Goal: Task Accomplishment & Management: Manage account settings

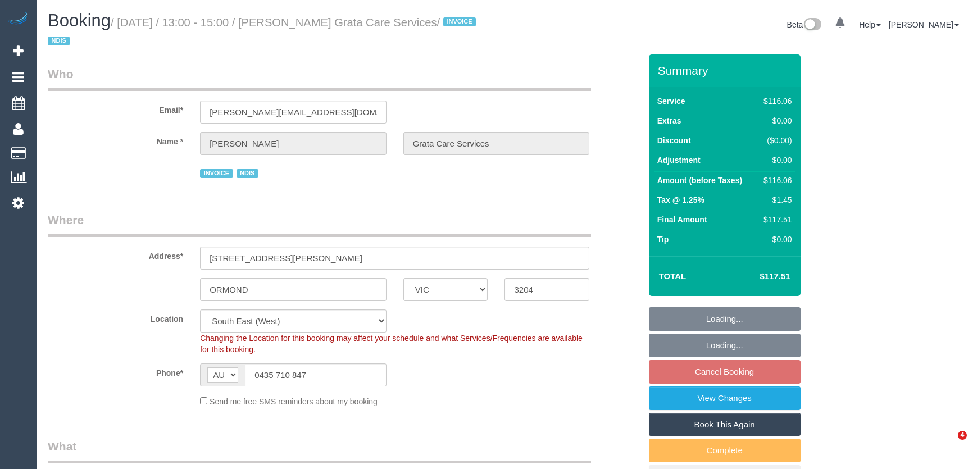
select select "VIC"
select select "number:28"
select select "number:14"
select select "number:19"
select select "number:25"
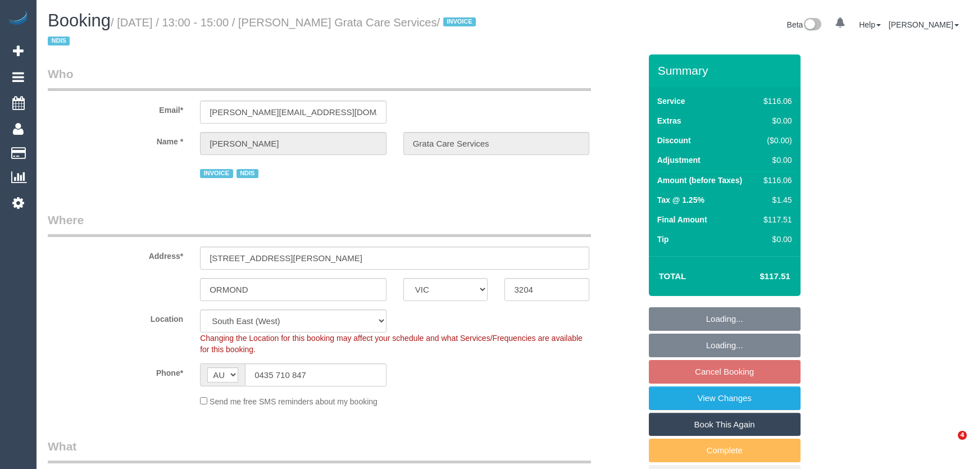
select select "number:35"
select select "object:693"
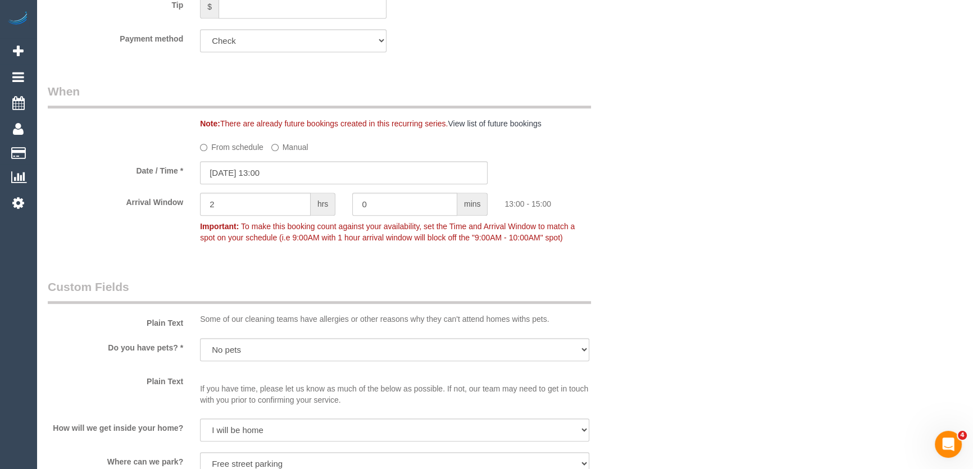
scroll to position [903, 0]
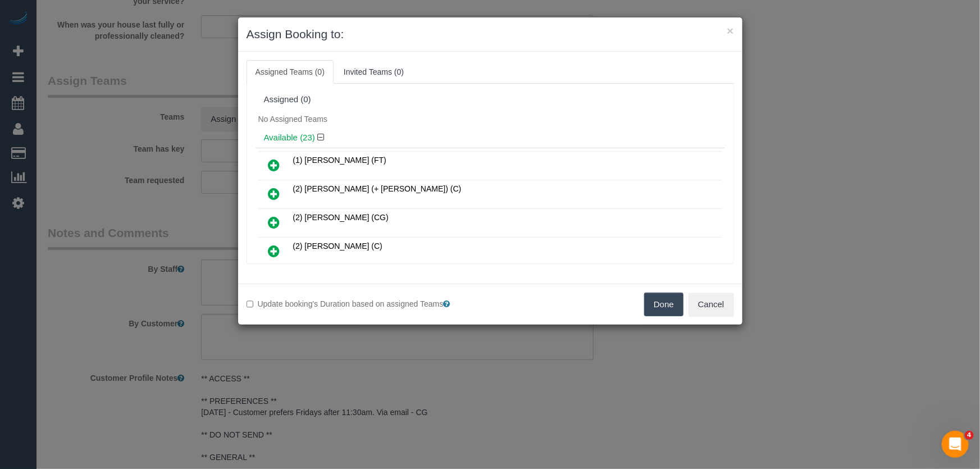
scroll to position [436, 0]
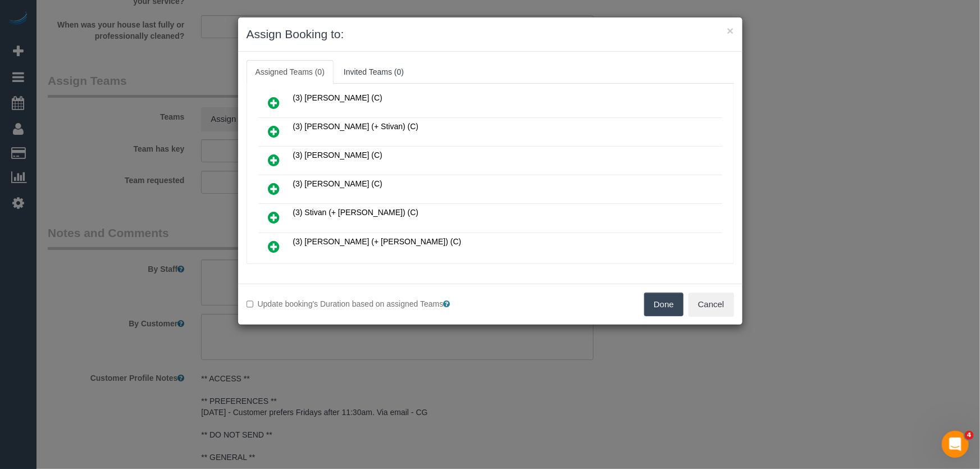
click at [271, 182] on icon at bounding box center [275, 188] width 12 height 13
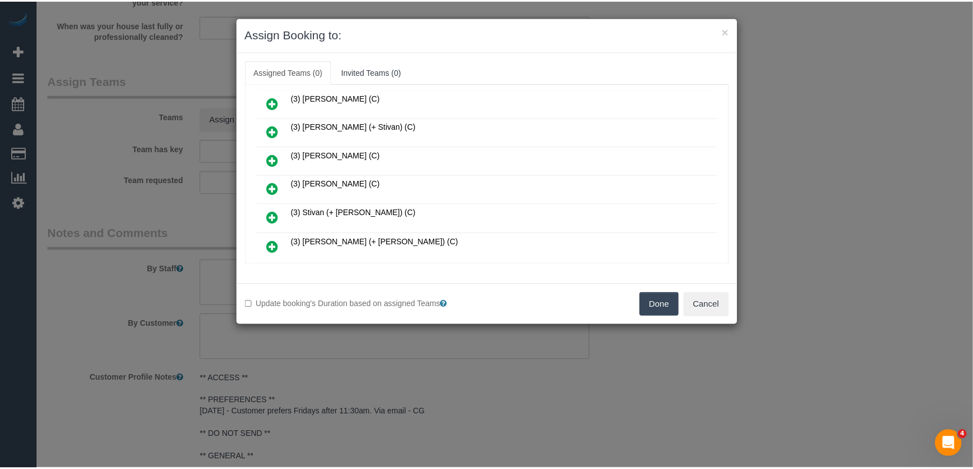
scroll to position [462, 0]
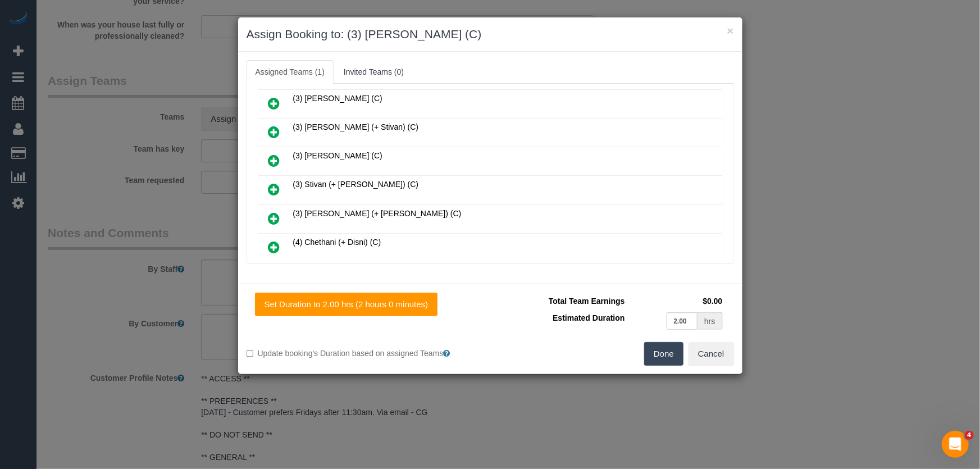
click at [678, 363] on button "Done" at bounding box center [663, 354] width 39 height 24
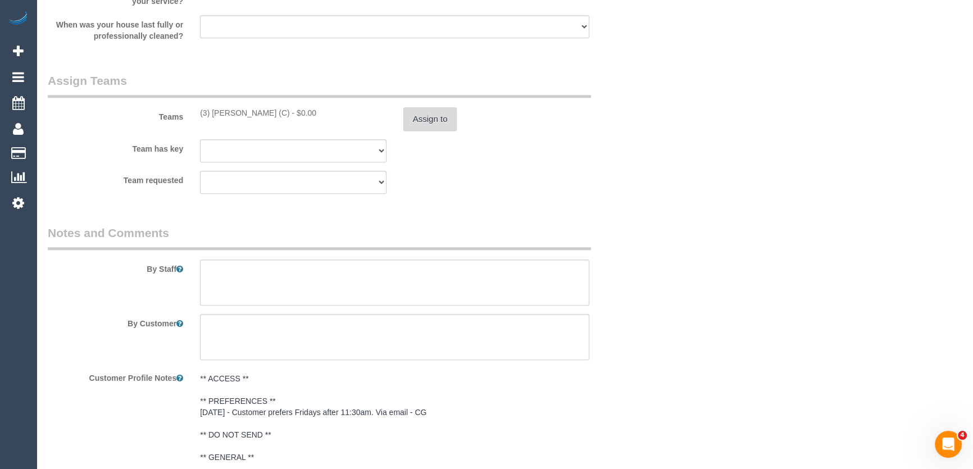
click at [416, 118] on button "Assign to" at bounding box center [430, 119] width 54 height 24
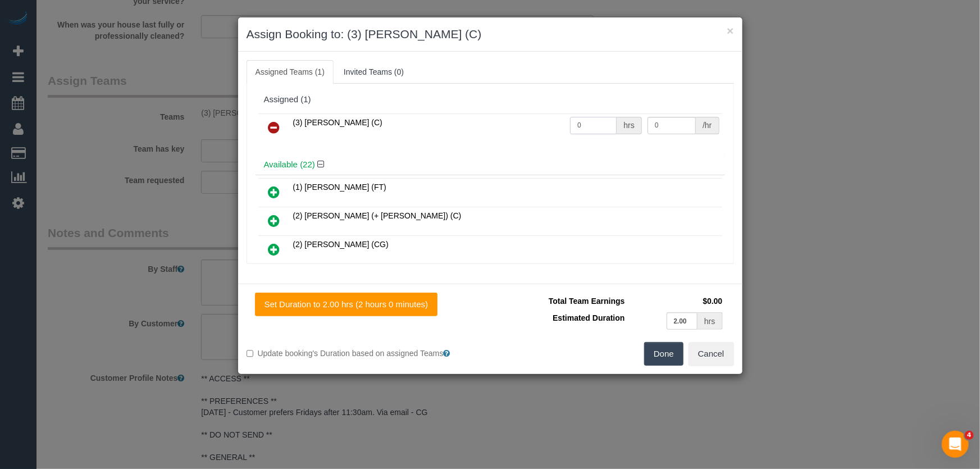
click at [593, 127] on input "0" at bounding box center [593, 125] width 47 height 17
type input "2"
type input "35"
click at [674, 356] on button "Done" at bounding box center [663, 354] width 39 height 24
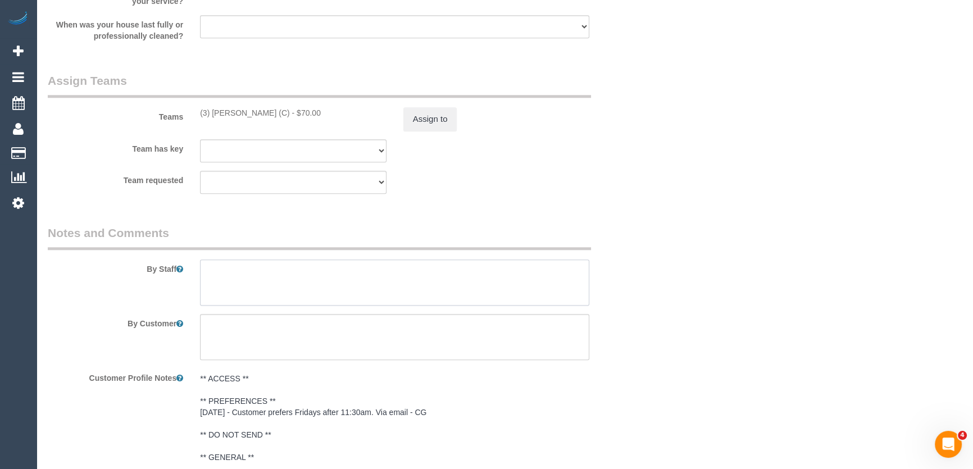
click at [236, 263] on textarea at bounding box center [394, 283] width 389 height 46
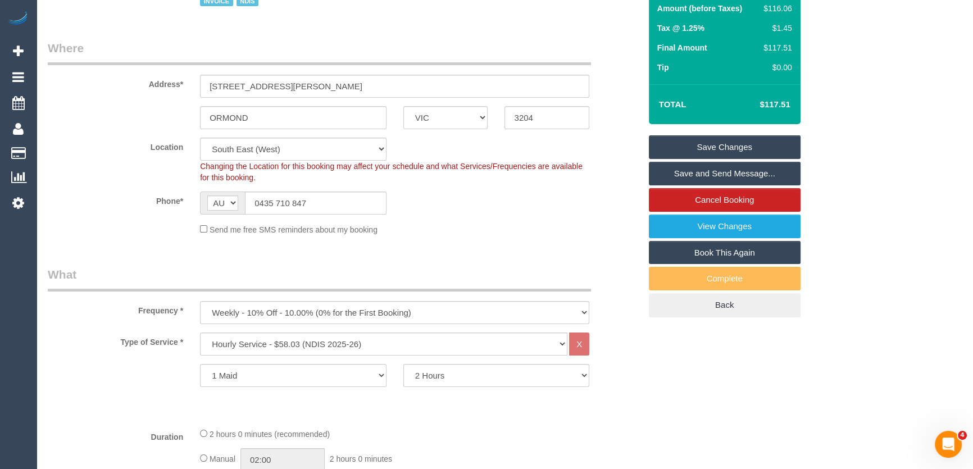
scroll to position [0, 0]
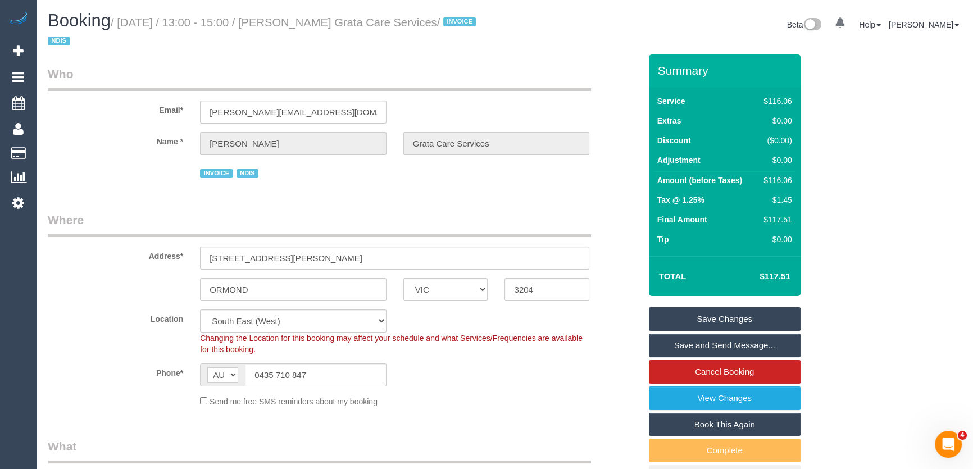
type textarea "*cover*"
click at [325, 24] on small "/ September 05, 2025 / 13:00 - 15:00 / Vasiliki Gavalas Grata Care Services / I…" at bounding box center [263, 31] width 431 height 31
copy small "Vasiliki Gavalas Grata Care Services"
click at [701, 349] on link "Save and Send Message..." at bounding box center [725, 346] width 152 height 24
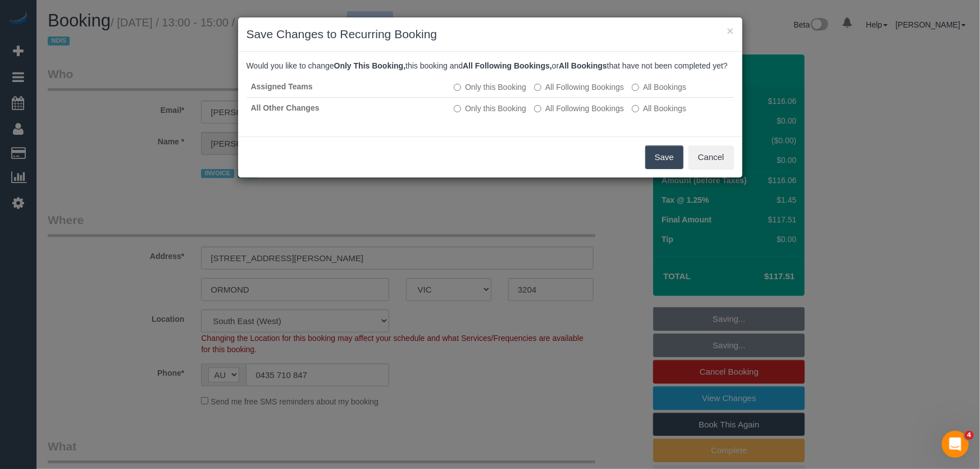
click at [663, 169] on button "Save" at bounding box center [664, 157] width 38 height 24
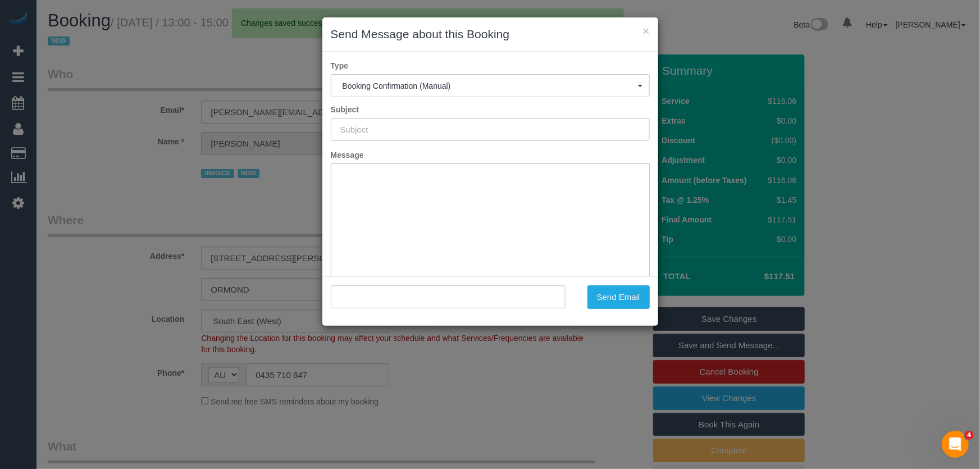
type input "Booking Confirmed"
type input ""Vasiliki Gavalas Grata Care Services" <vasiliki.claro@fake.com>"
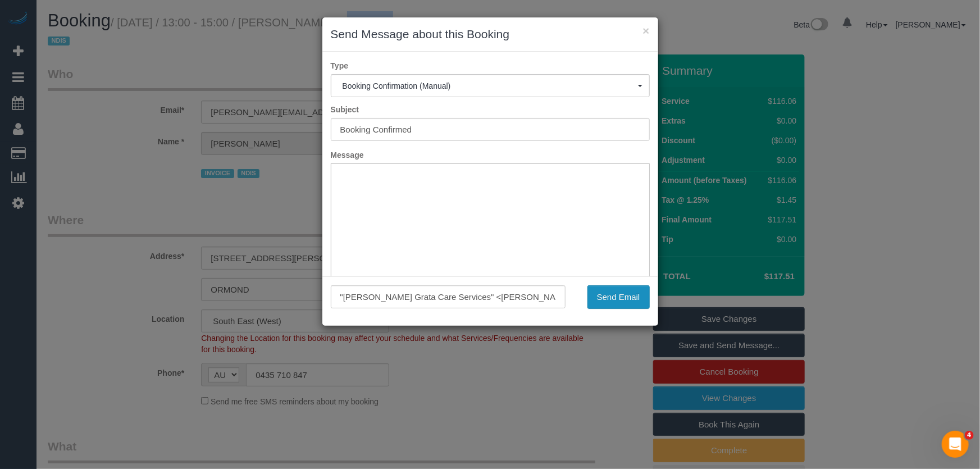
click at [622, 298] on button "Send Email" at bounding box center [619, 297] width 62 height 24
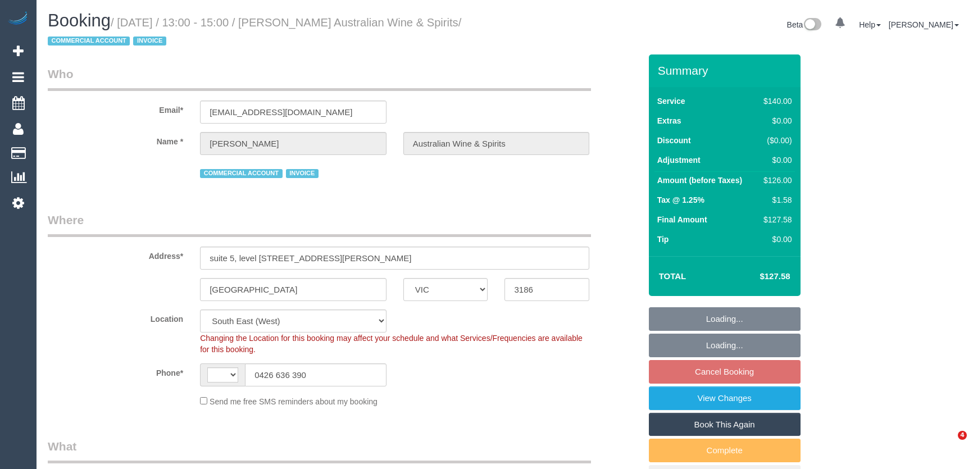
select select "VIC"
select select "object:425"
select select "string:AU"
select select "number:28"
select select "number:14"
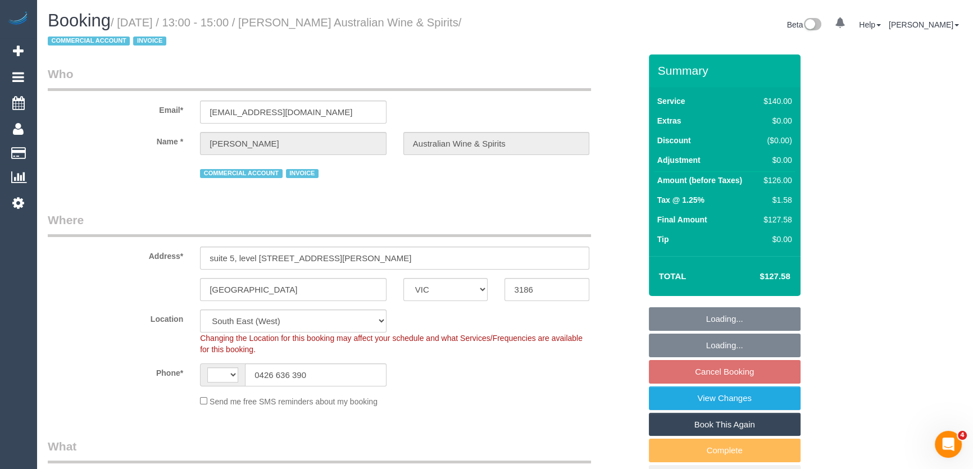
select select "number:21"
select select "number:36"
select select "number:35"
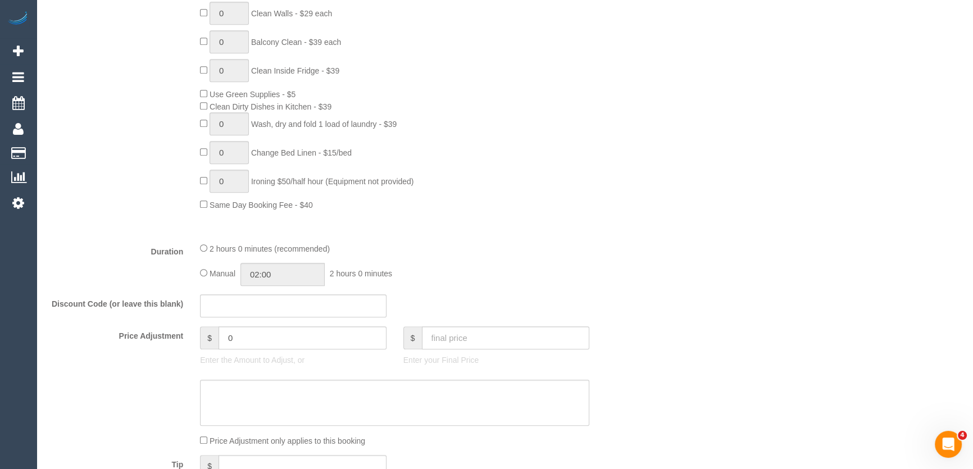
scroll to position [766, 0]
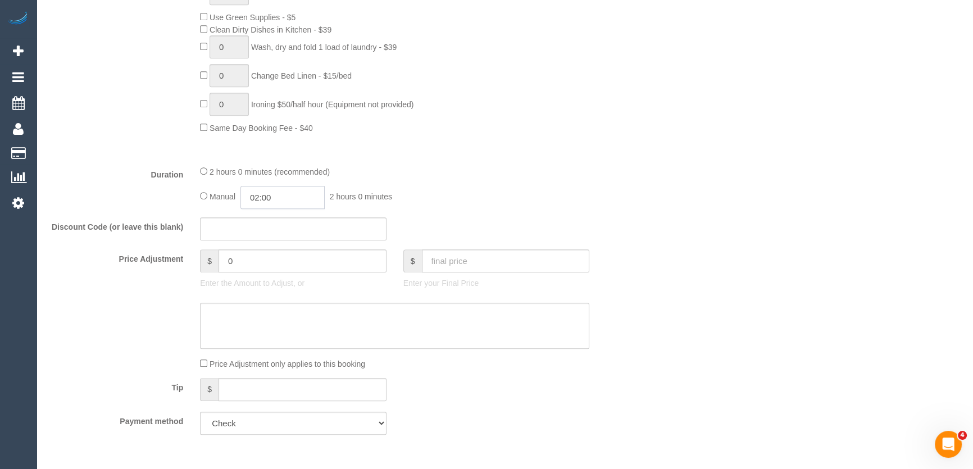
click at [292, 202] on input "02:00" at bounding box center [282, 197] width 84 height 23
click at [295, 211] on div "00:00 00:30 01:00 01:30 02:00 02:30 03:00 03:30 04:00 04:30 05:00 05:30 06:00 0…" at bounding box center [270, 253] width 51 height 84
type input "01:00"
click at [275, 226] on li "01:00" at bounding box center [270, 224] width 50 height 15
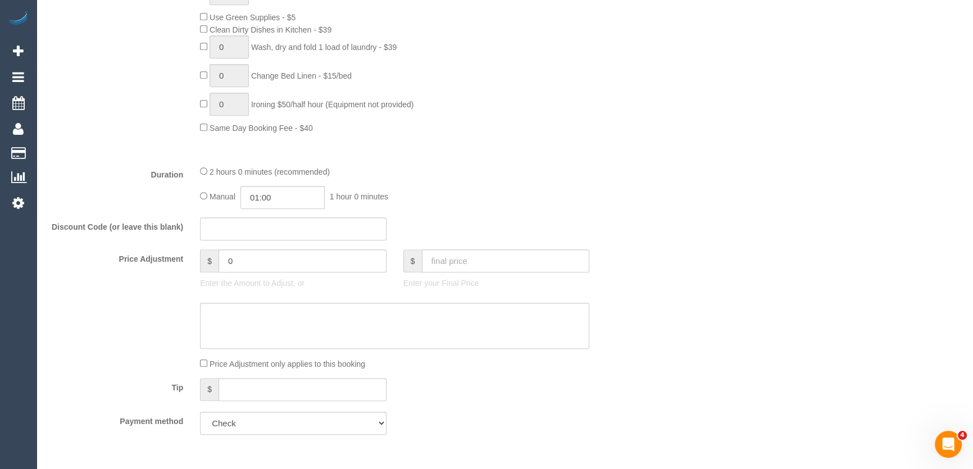
click at [533, 222] on div "Discount Code (or leave this blank)" at bounding box center [344, 229] width 610 height 24
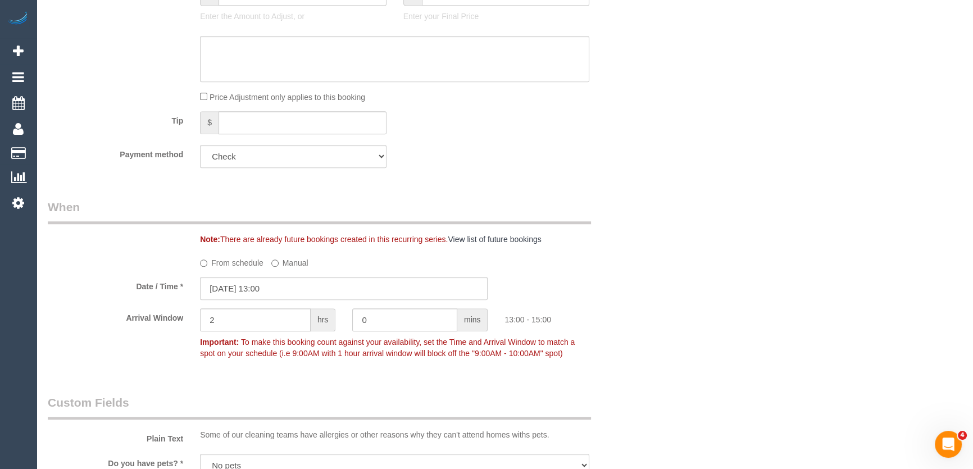
scroll to position [1124, 0]
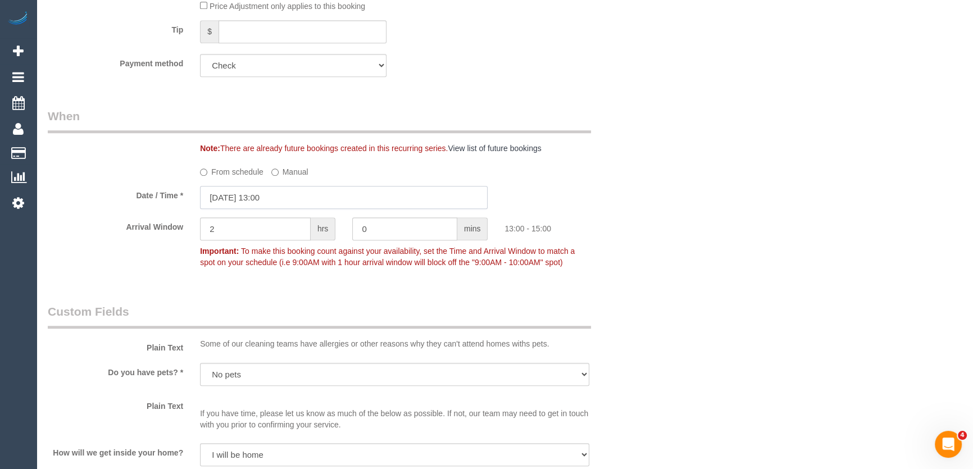
click at [283, 199] on input "[DATE] 13:00" at bounding box center [344, 197] width 288 height 23
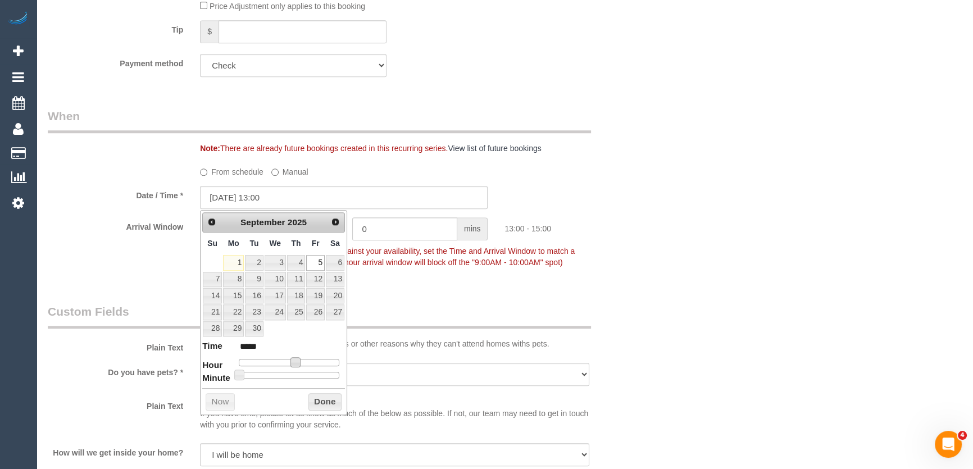
type input "[DATE] 14:00"
type input "*****"
type input "[DATE] 15:00"
type input "*****"
drag, startPoint x: 292, startPoint y: 360, endPoint x: 298, endPoint y: 358, distance: 6.3
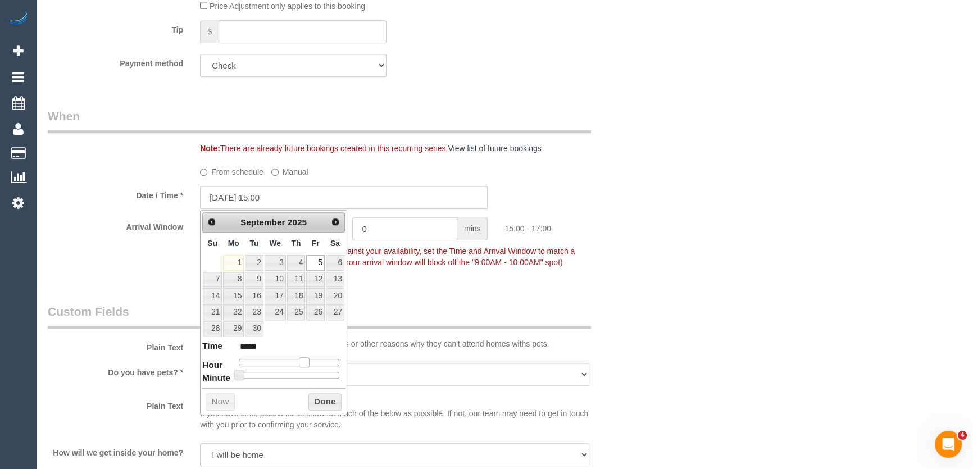
click at [303, 358] on span at bounding box center [304, 362] width 10 height 10
click at [419, 283] on div "Who Email* [EMAIL_ADDRESS][DOMAIN_NAME] Name * [PERSON_NAME] Australian Wine & …" at bounding box center [344, 165] width 610 height 2469
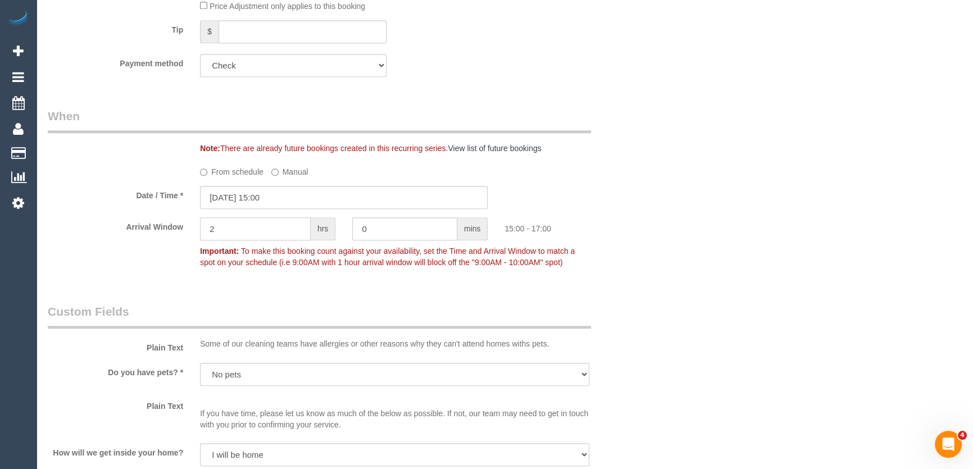
click at [258, 229] on input "2" at bounding box center [255, 228] width 111 height 23
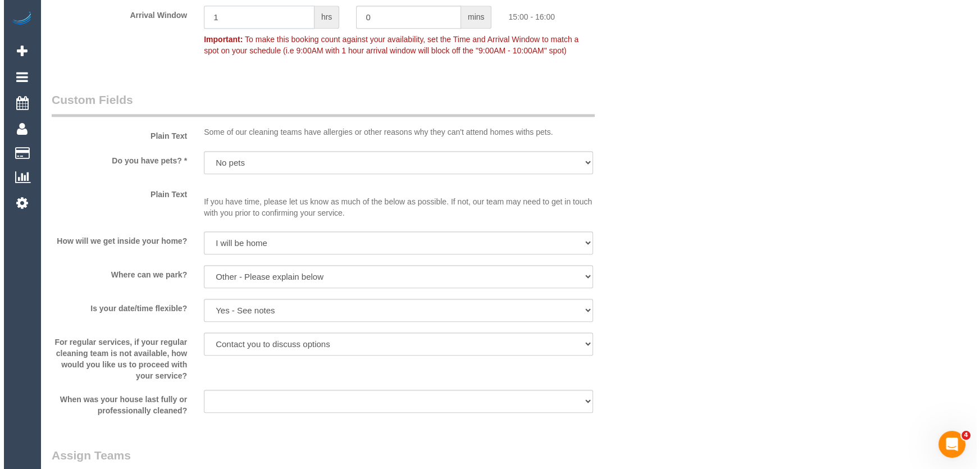
scroll to position [1481, 0]
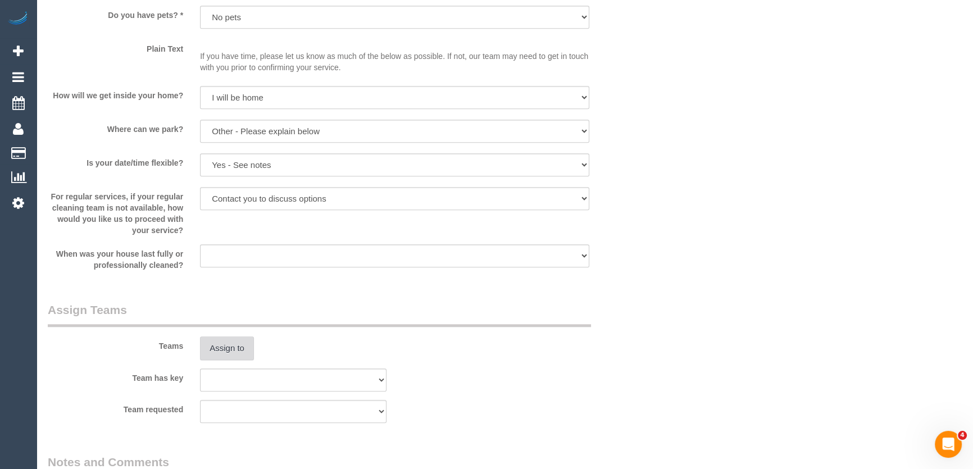
type input "1"
click at [236, 354] on button "Assign to" at bounding box center [227, 348] width 54 height 24
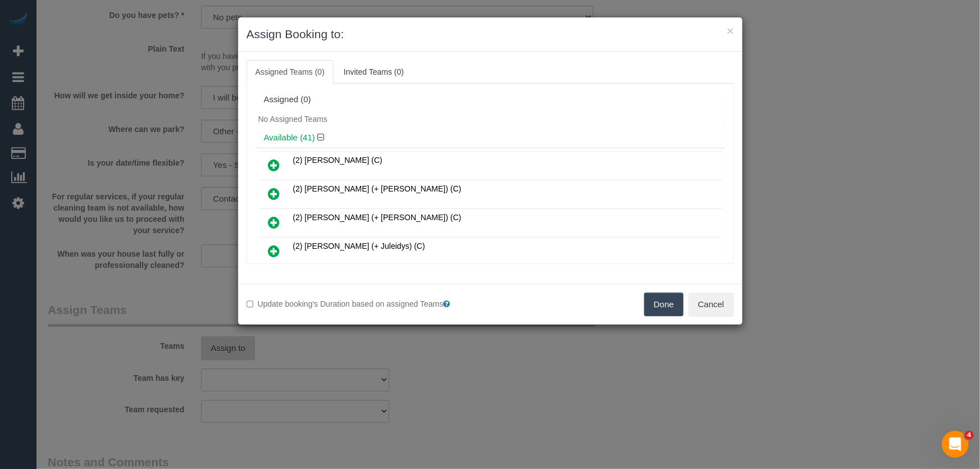
scroll to position [380, 0]
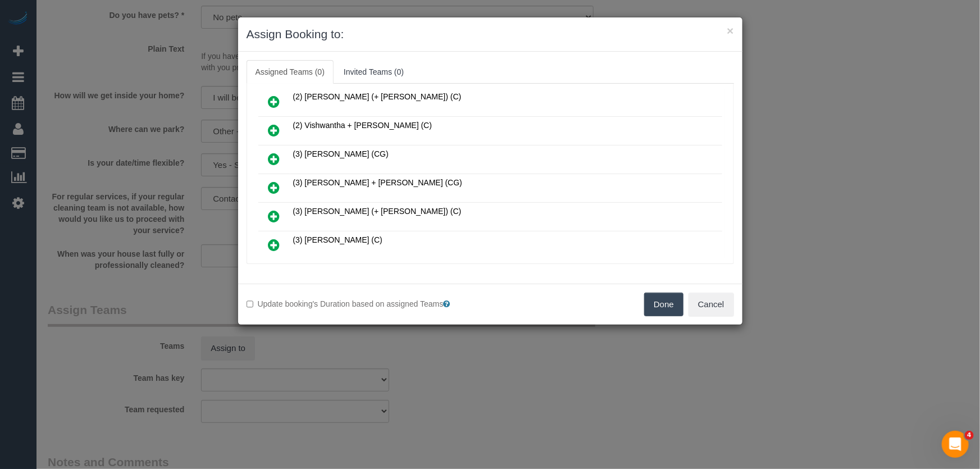
click at [276, 181] on icon at bounding box center [275, 187] width 12 height 13
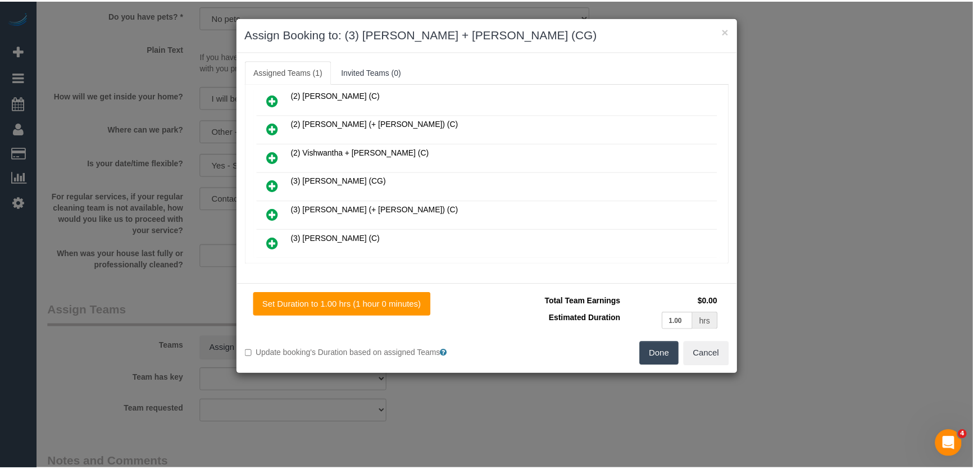
scroll to position [406, 0]
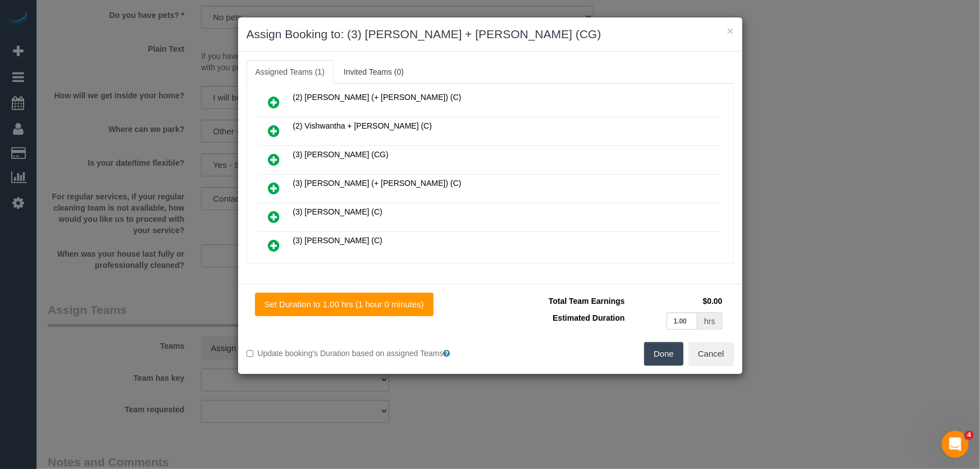
drag, startPoint x: 676, startPoint y: 355, endPoint x: 659, endPoint y: 355, distance: 16.9
click at [675, 355] on button "Done" at bounding box center [663, 354] width 39 height 24
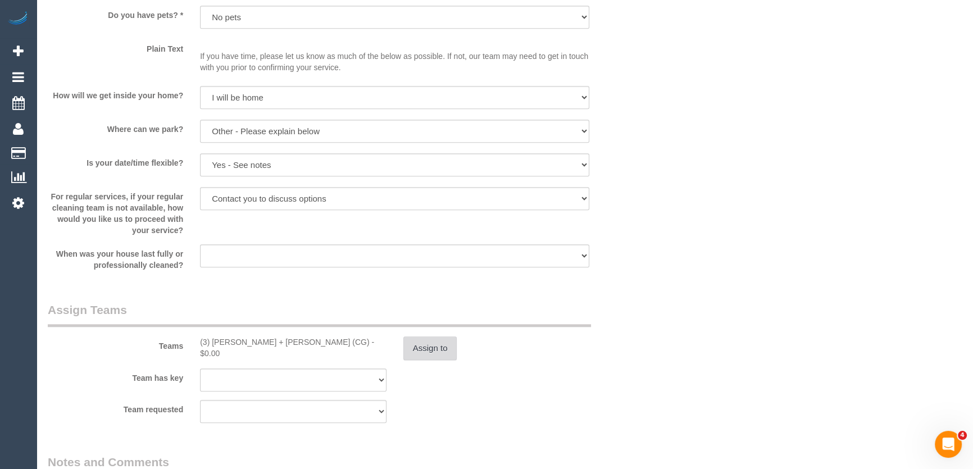
click at [422, 351] on button "Assign to" at bounding box center [430, 348] width 54 height 24
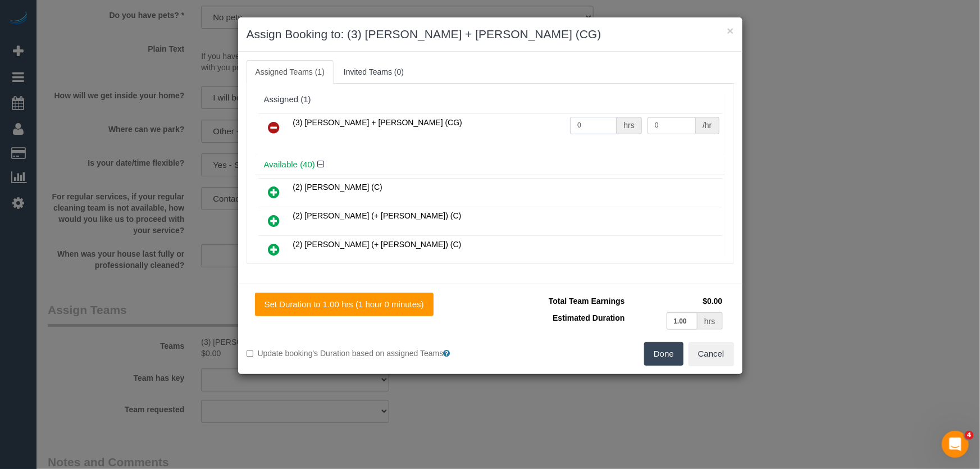
click at [590, 119] on input "0" at bounding box center [593, 125] width 47 height 17
type input "2"
click at [672, 357] on button "Done" at bounding box center [663, 354] width 39 height 24
type input "38.5"
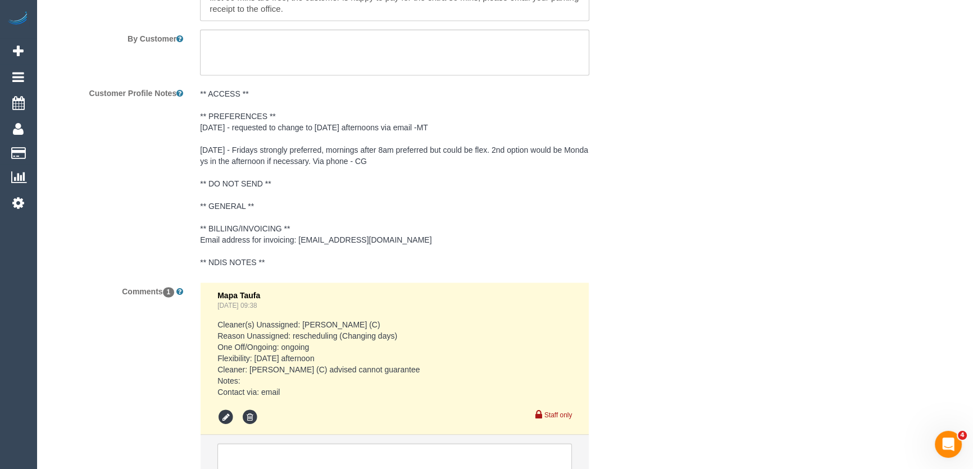
scroll to position [2093, 0]
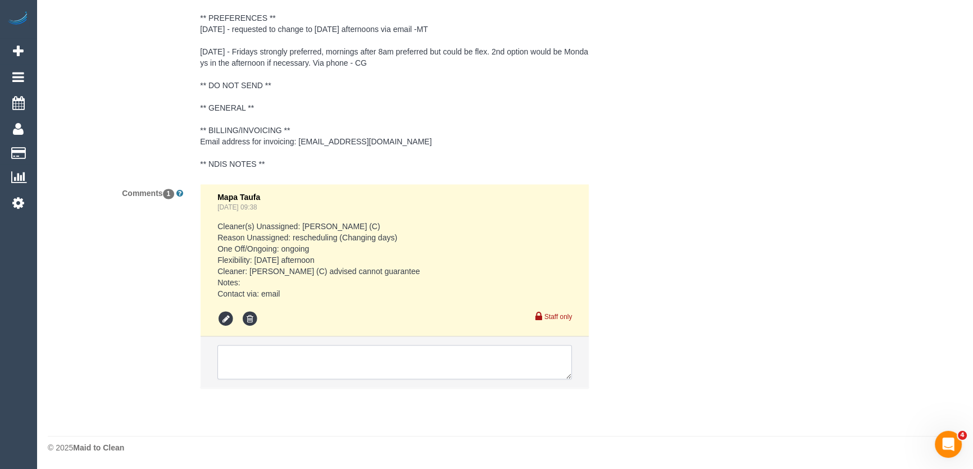
click at [322, 348] on textarea at bounding box center [394, 362] width 354 height 35
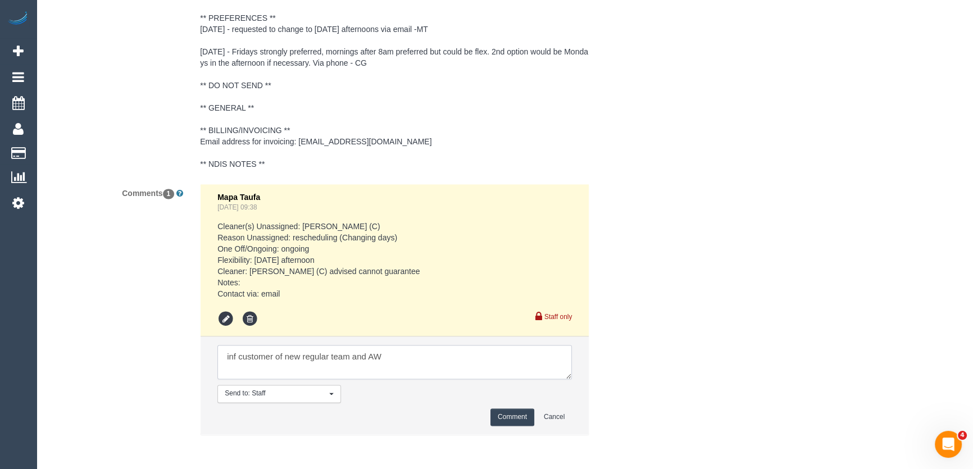
type textarea "inf customer of new regular team and AW"
click at [518, 420] on button "Comment" at bounding box center [512, 416] width 44 height 17
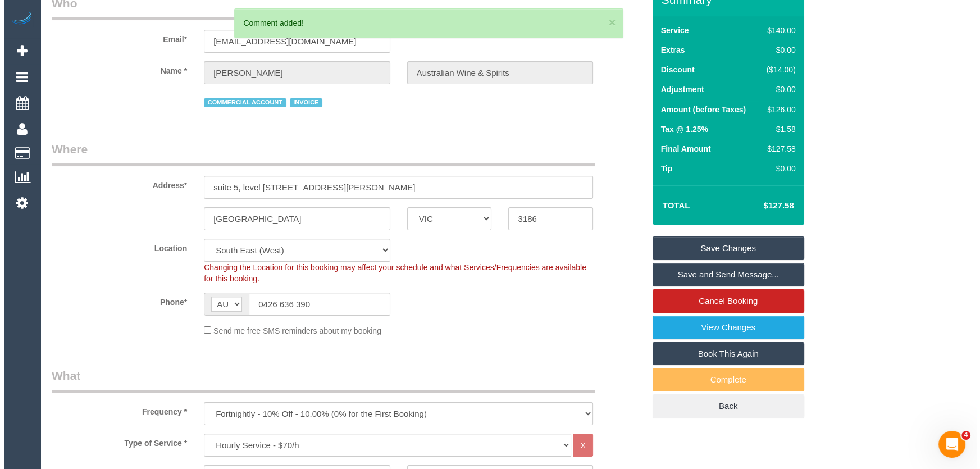
scroll to position [0, 0]
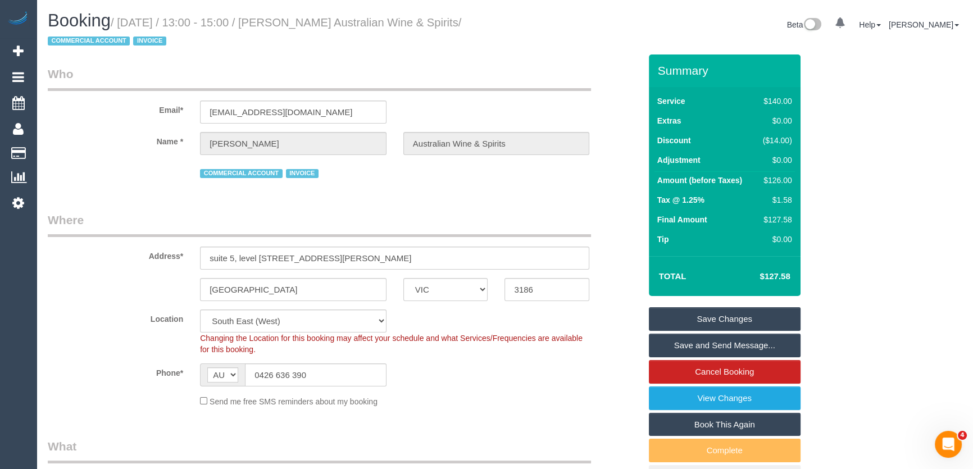
click at [320, 28] on small "/ September 05, 2025 / 13:00 - 15:00 / Alban Saulnier Australian Wine & Spirits…" at bounding box center [254, 31] width 413 height 31
click at [320, 25] on small "/ September 05, 2025 / 13:00 - 15:00 / Alban Saulnier Australian Wine & Spirits…" at bounding box center [254, 31] width 413 height 31
copy small "Alban Saulnier Australian Wine & Spirits"
click at [705, 320] on link "Save Changes" at bounding box center [725, 319] width 152 height 24
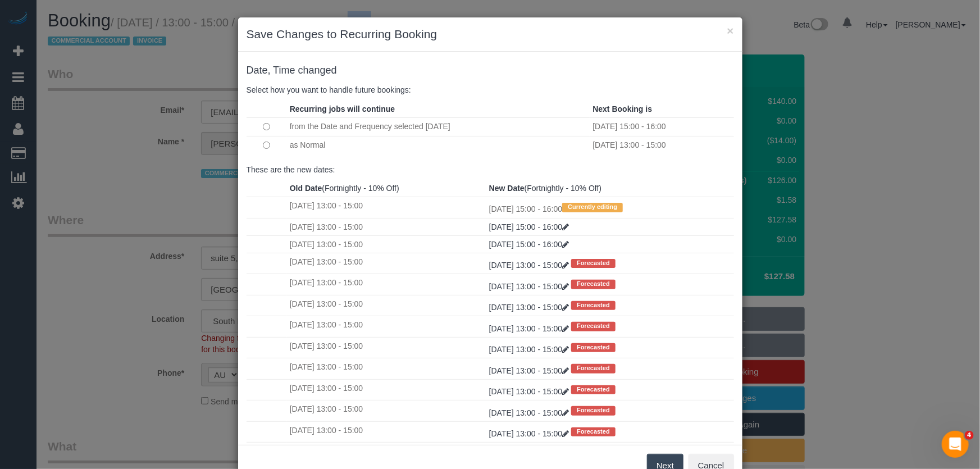
click at [663, 463] on button "Next" at bounding box center [665, 466] width 37 height 24
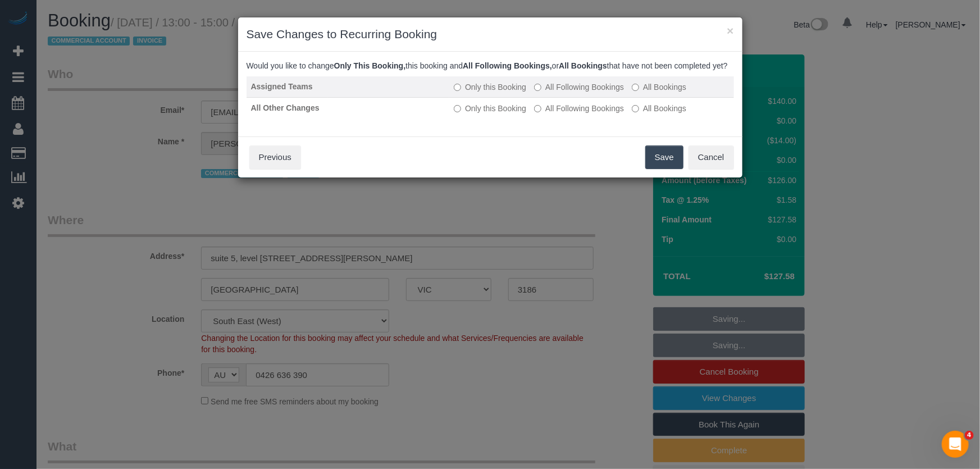
click at [567, 93] on label "All Following Bookings" at bounding box center [579, 86] width 90 height 11
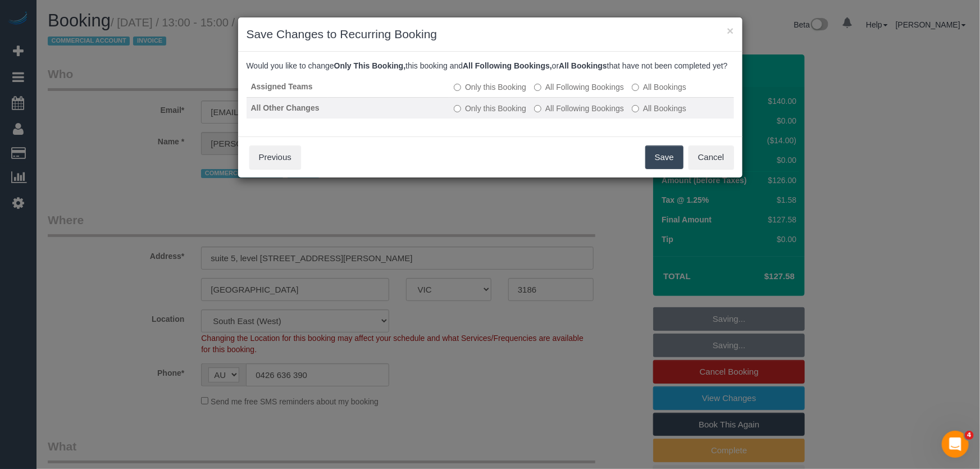
click at [566, 112] on td "Only this Booking All Following Bookings All Bookings" at bounding box center [591, 107] width 284 height 21
click at [566, 114] on label "All Following Bookings" at bounding box center [579, 108] width 90 height 11
click at [656, 169] on button "Save" at bounding box center [664, 157] width 38 height 24
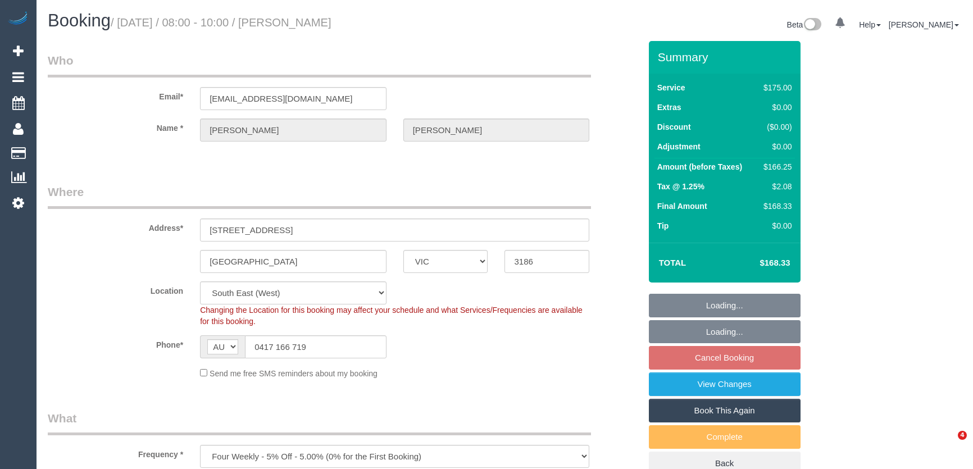
select select "VIC"
select select "150"
select select "number:29"
select select "number:14"
select select "number:19"
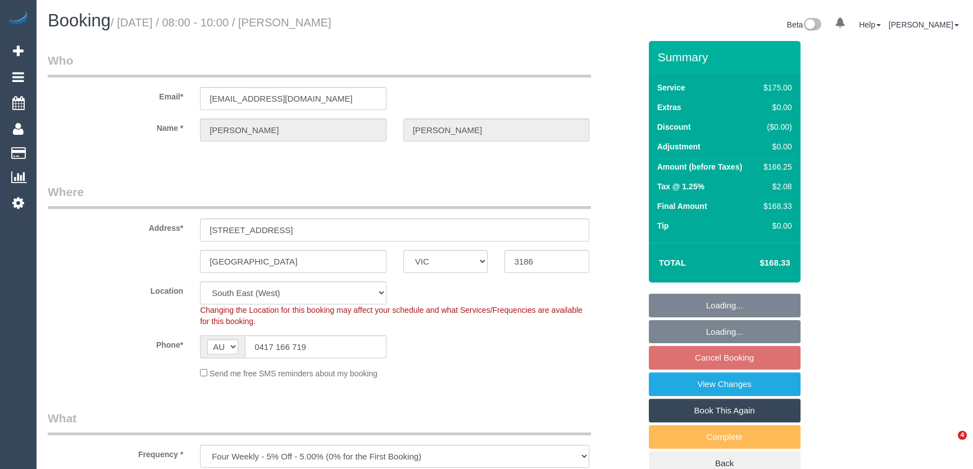
select select "number:36"
select select "number:34"
select select "number:12"
select select "object:1369"
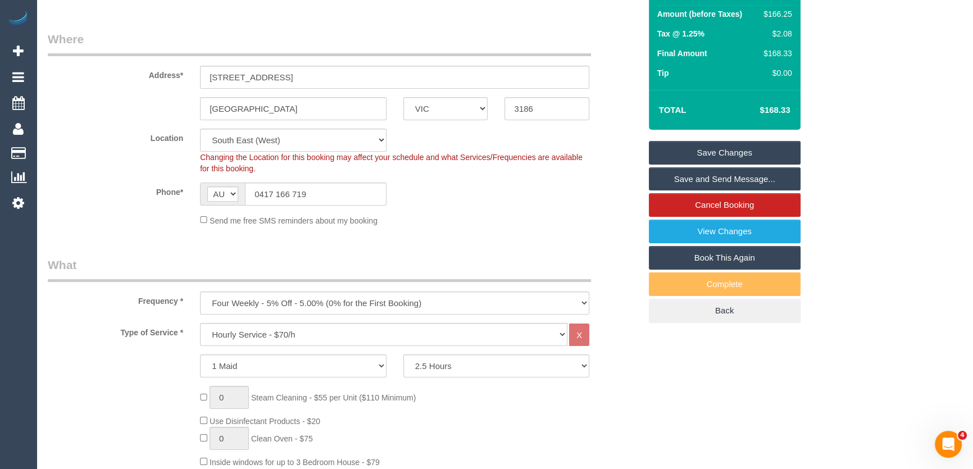
scroll to position [817, 0]
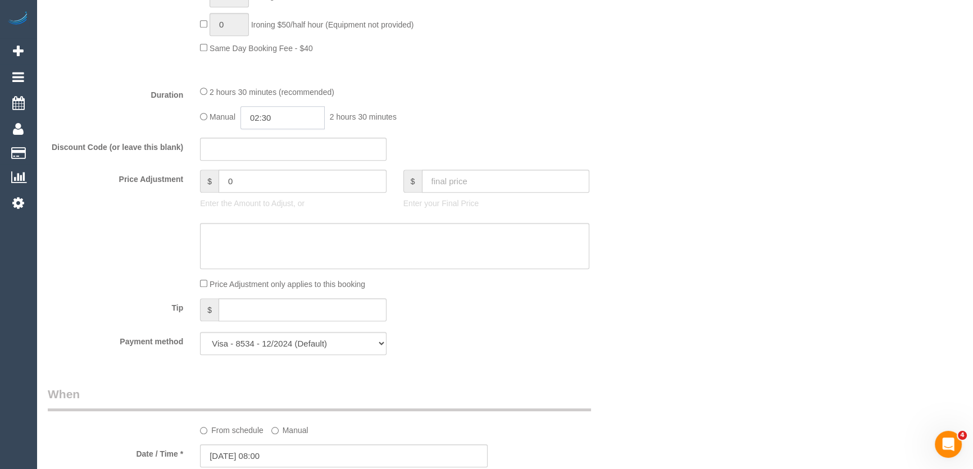
click at [302, 118] on input "02:30" at bounding box center [282, 117] width 84 height 23
click at [270, 163] on li "01:30" at bounding box center [270, 165] width 50 height 15
click at [281, 116] on input "01:30" at bounding box center [282, 117] width 84 height 23
type input "01:15"
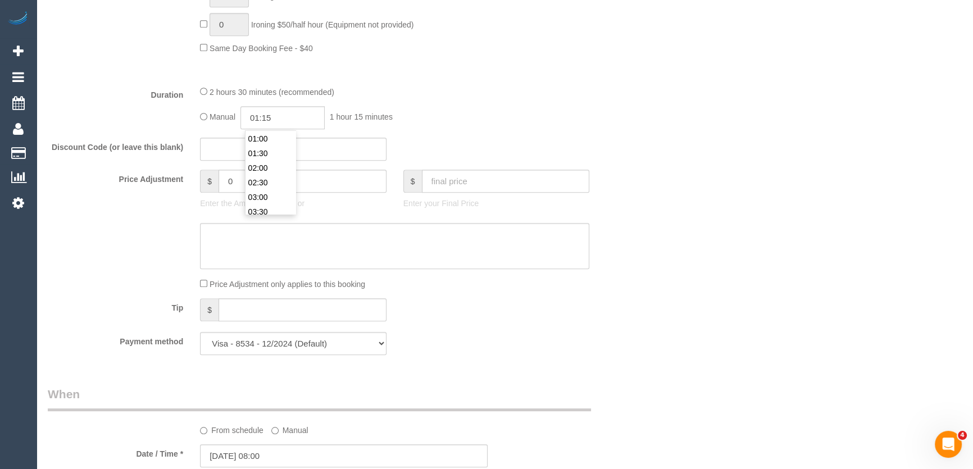
click at [415, 101] on div "2 hours 30 minutes (recommended) Manual 01:15 1 hour 15 minutes" at bounding box center [395, 107] width 406 height 44
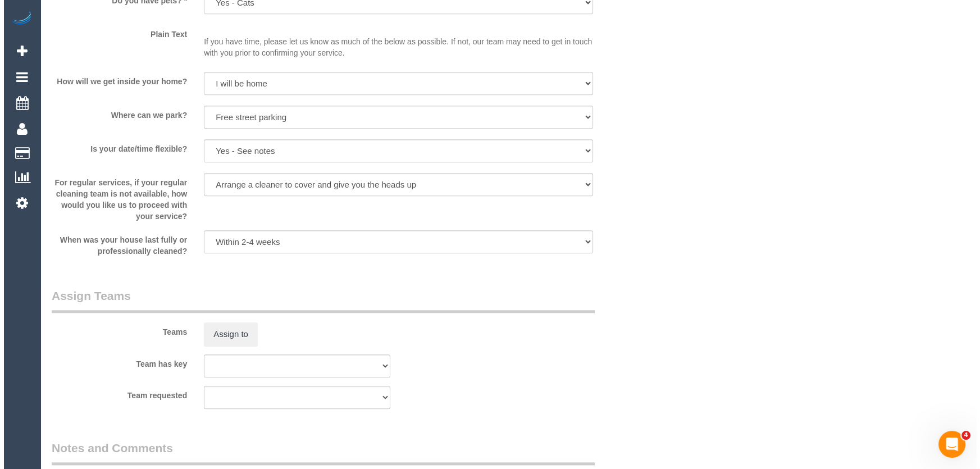
scroll to position [1481, 0]
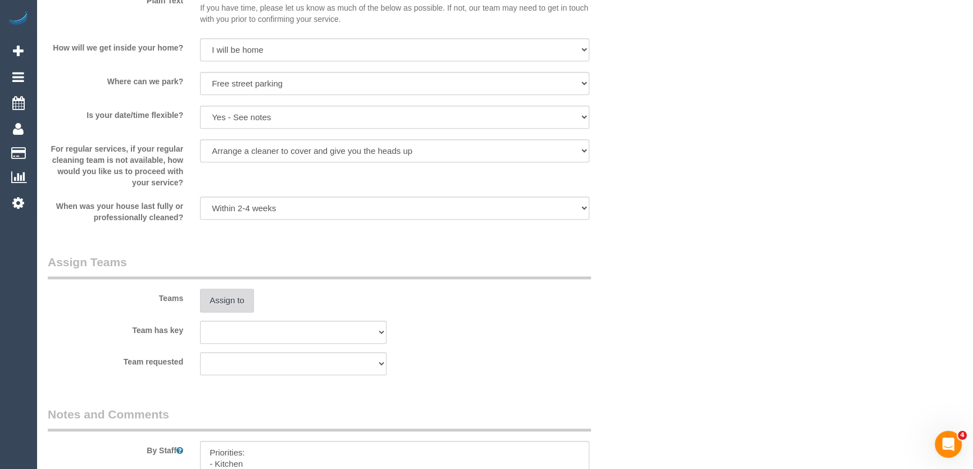
click at [235, 302] on button "Assign to" at bounding box center [227, 301] width 54 height 24
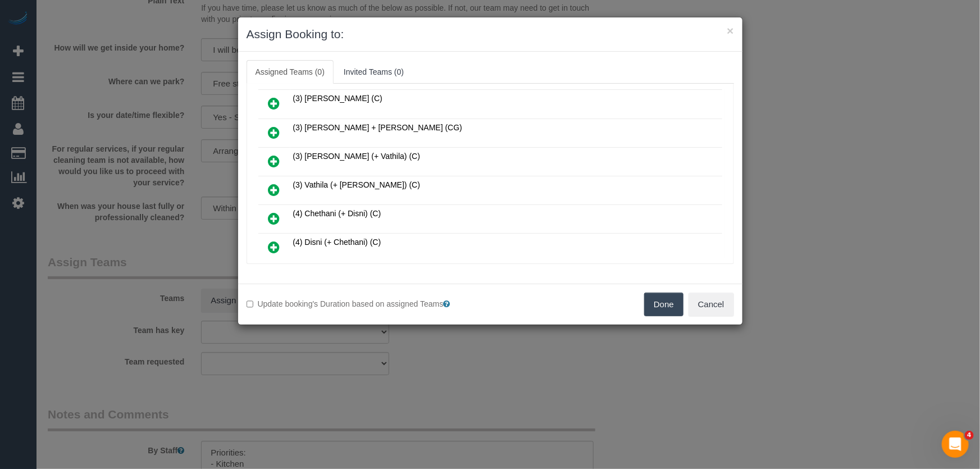
scroll to position [375, 0]
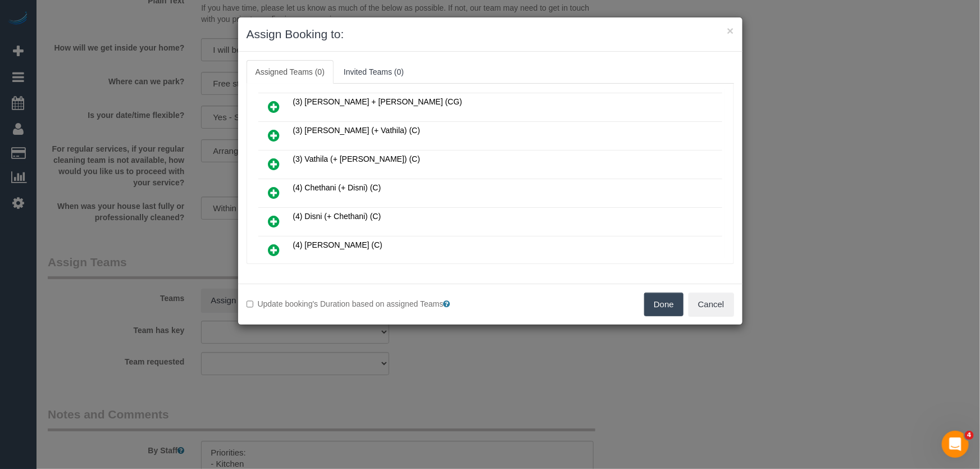
click at [274, 186] on icon at bounding box center [275, 192] width 12 height 13
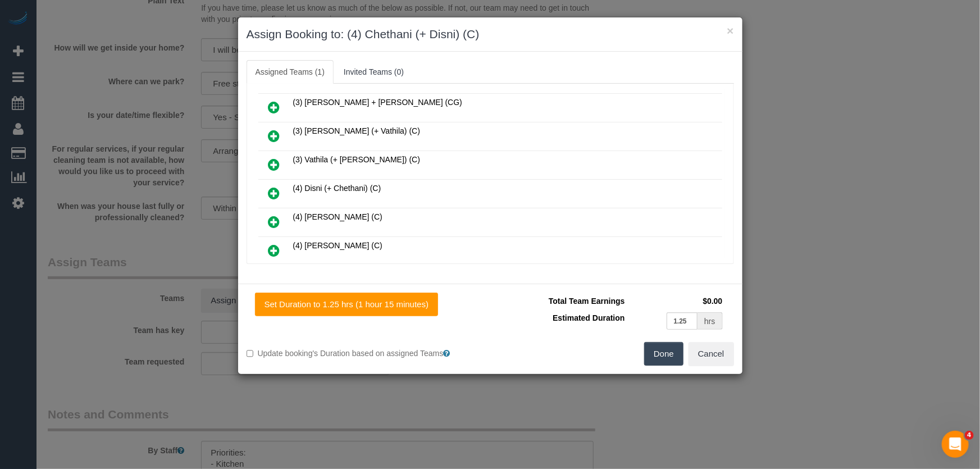
click at [274, 187] on icon at bounding box center [275, 193] width 12 height 13
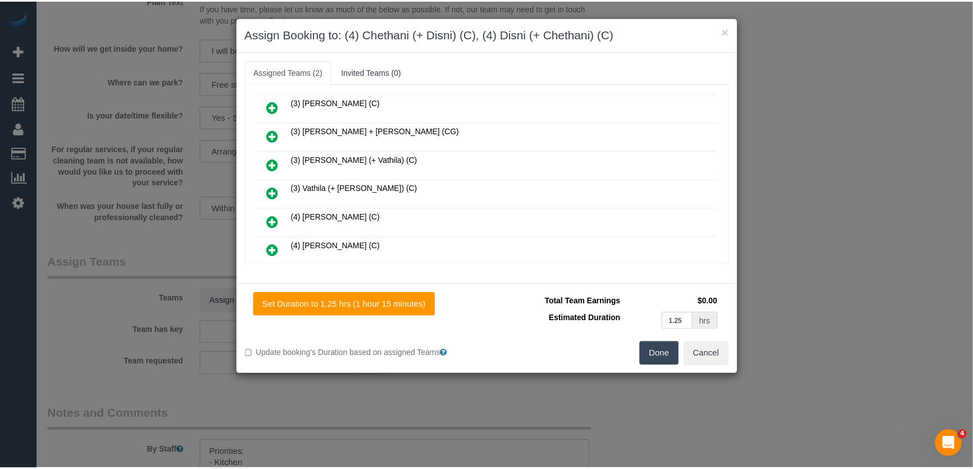
scroll to position [429, 0]
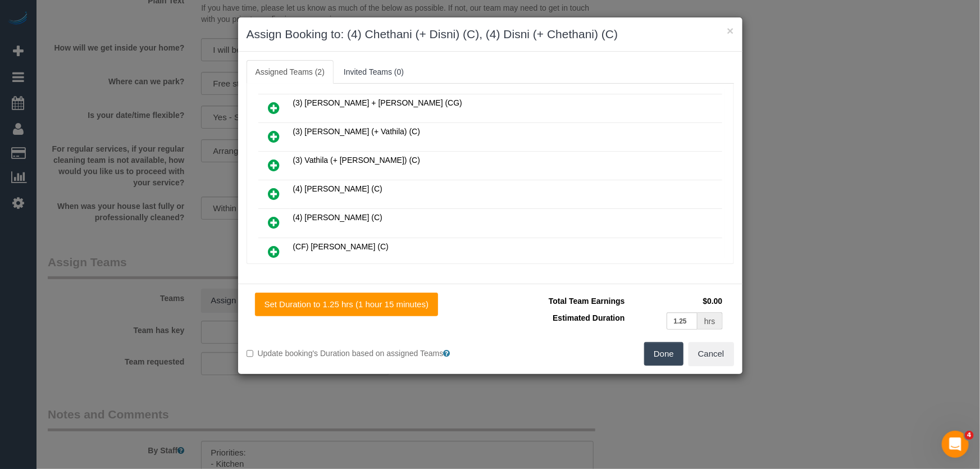
click at [675, 353] on button "Done" at bounding box center [663, 354] width 39 height 24
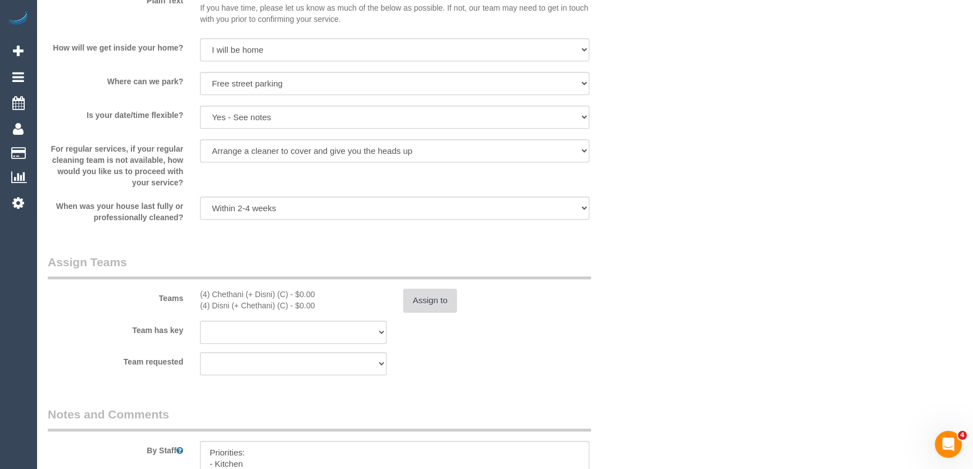
click at [431, 302] on button "Assign to" at bounding box center [430, 301] width 54 height 24
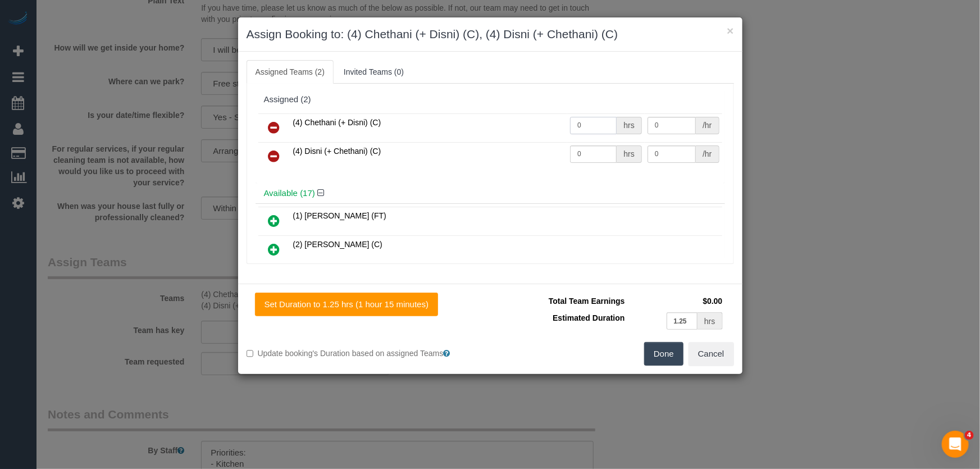
click at [583, 117] on input "0" at bounding box center [593, 125] width 47 height 17
type input "1.25"
type input "35"
click at [578, 145] on input "0" at bounding box center [593, 153] width 47 height 17
type input "1.25"
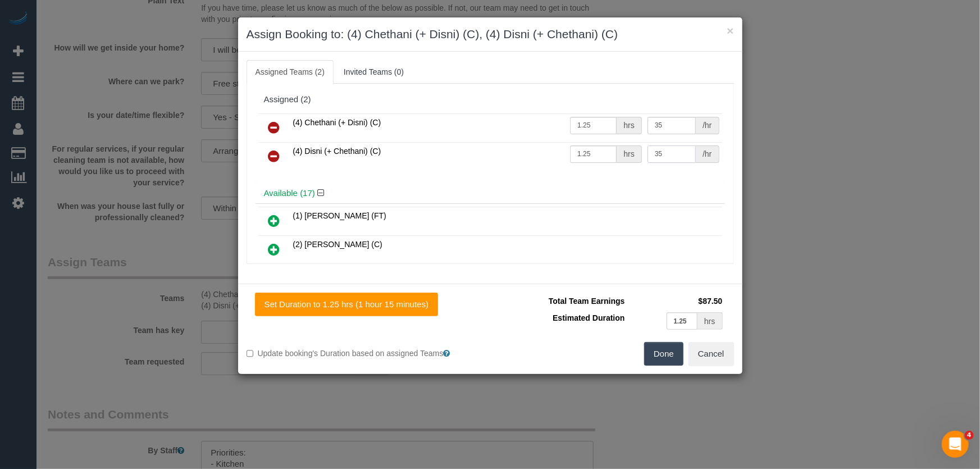
type input "35"
click at [670, 354] on button "Done" at bounding box center [663, 354] width 39 height 24
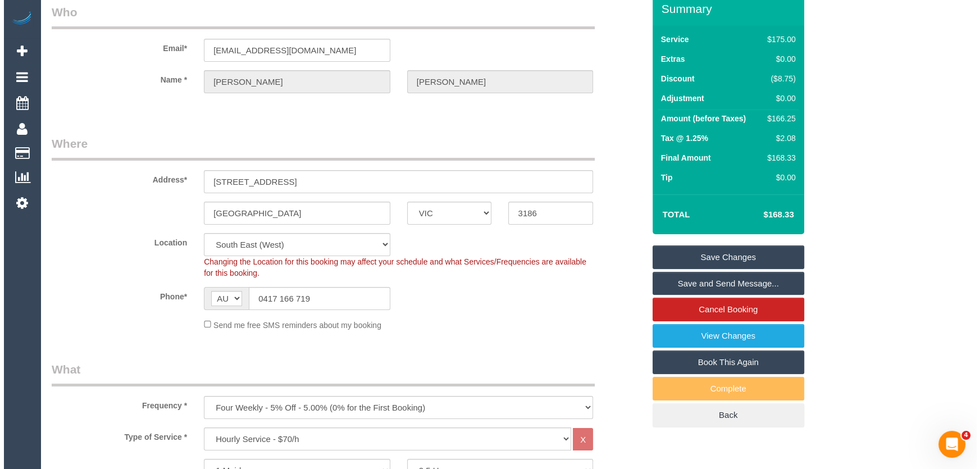
scroll to position [0, 0]
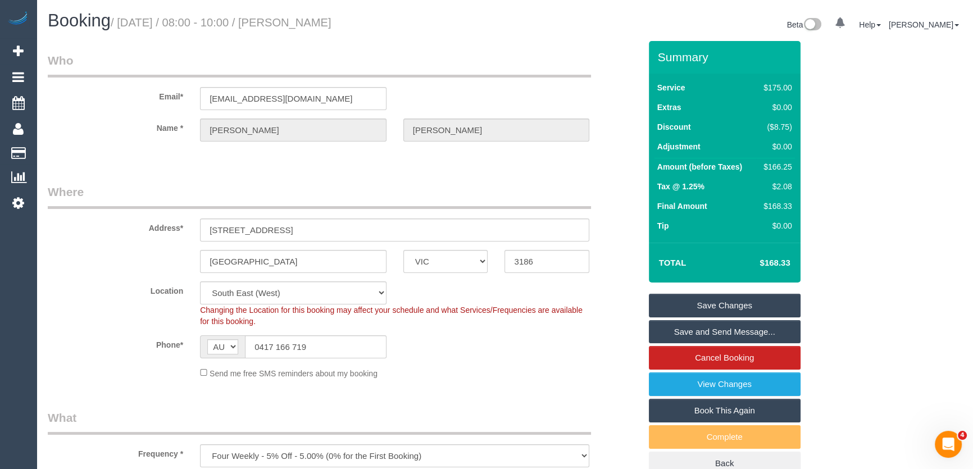
click at [319, 23] on small "/ September 05, 2025 / 08:00 - 10:00 / Andrea Truckenbrodt" at bounding box center [221, 22] width 221 height 12
copy small "Andrea Truckenbrodt"
click at [701, 333] on link "Save and Send Message..." at bounding box center [725, 332] width 152 height 24
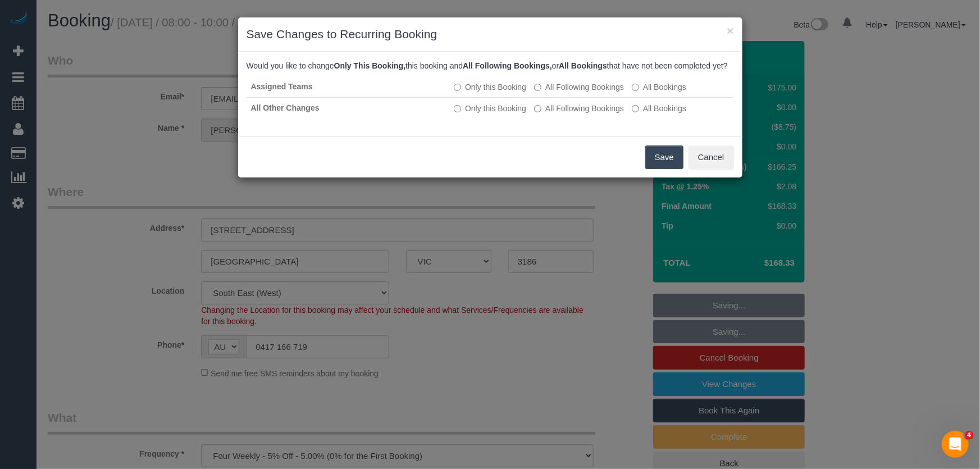
click at [654, 169] on button "Save" at bounding box center [664, 157] width 38 height 24
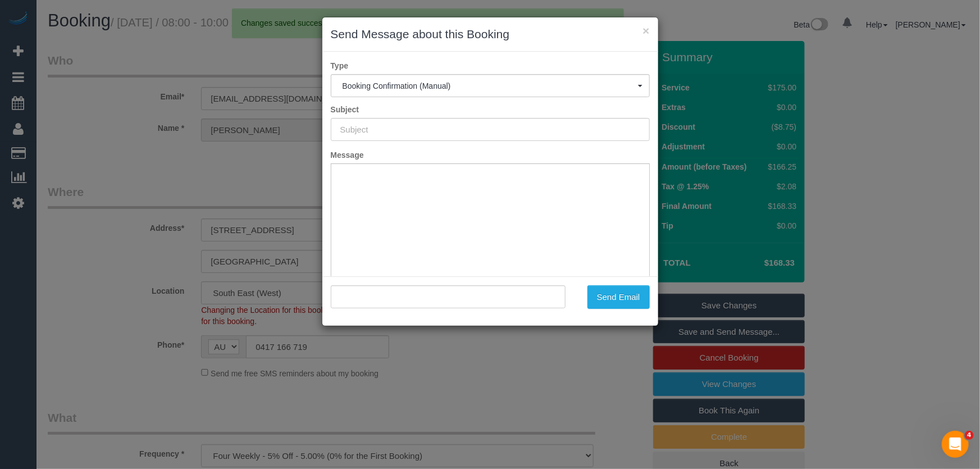
type input "Booking Confirmed"
type input ""Andrea Truckenbrodt" <andreat@netspace.net.au>"
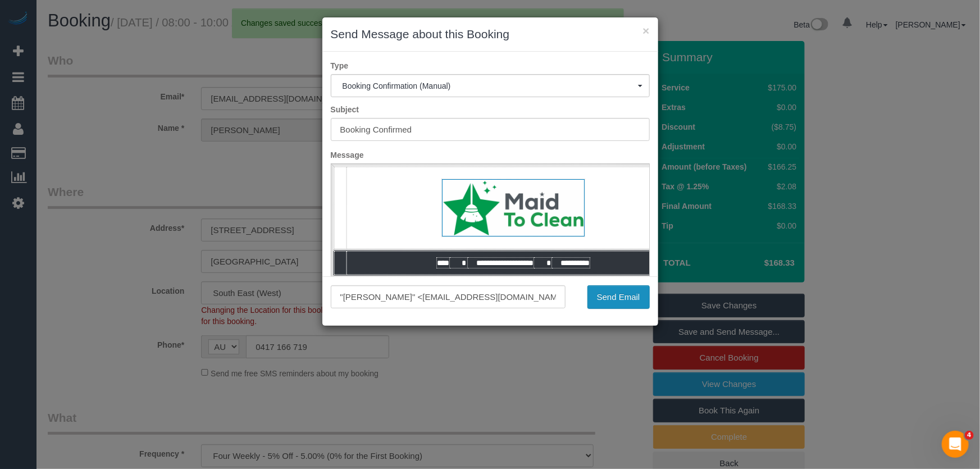
click at [612, 295] on button "Send Email" at bounding box center [619, 297] width 62 height 24
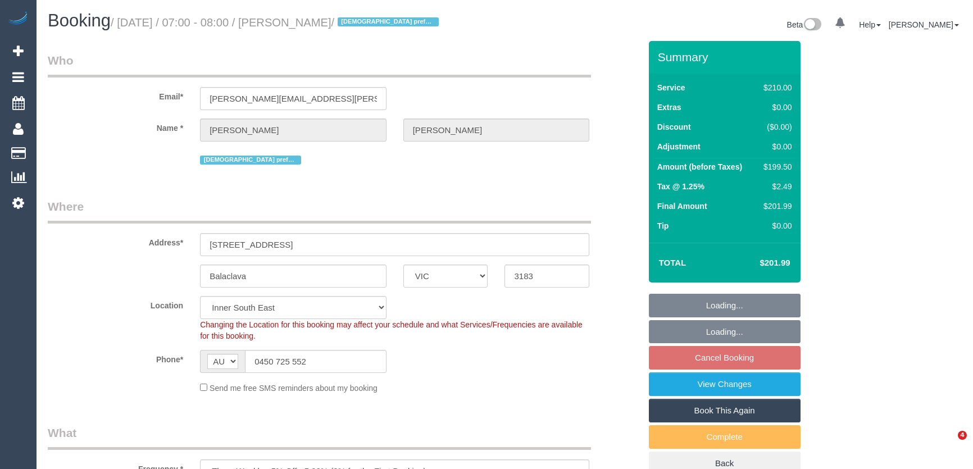
select select "VIC"
select select "180"
select select "number:27"
select select "number:14"
select select "number:18"
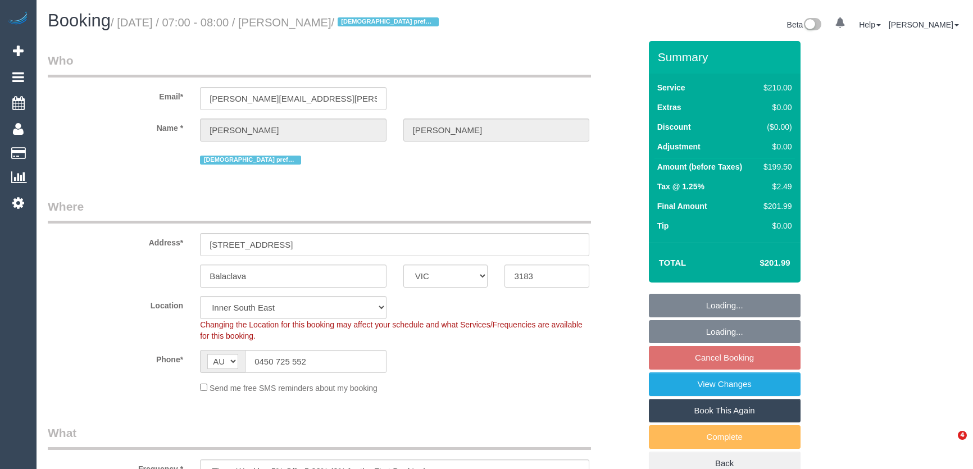
select select "number:22"
select select "number:34"
select select "number:12"
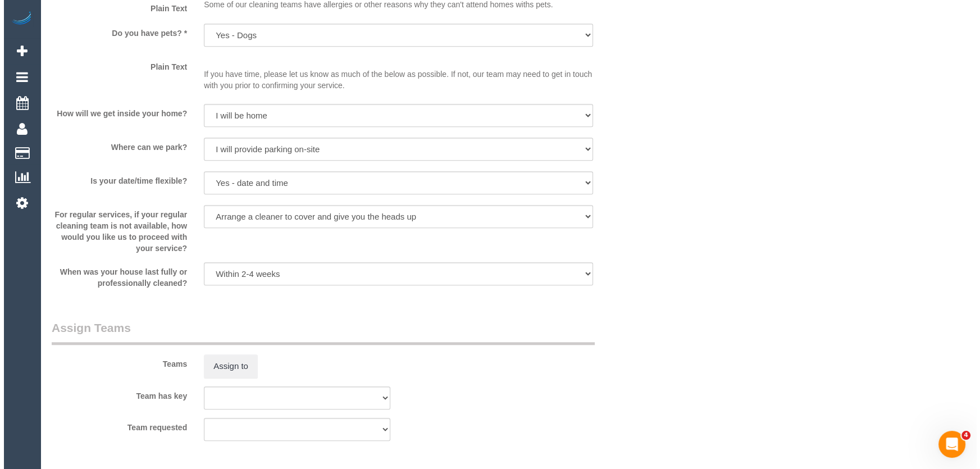
scroll to position [1532, 0]
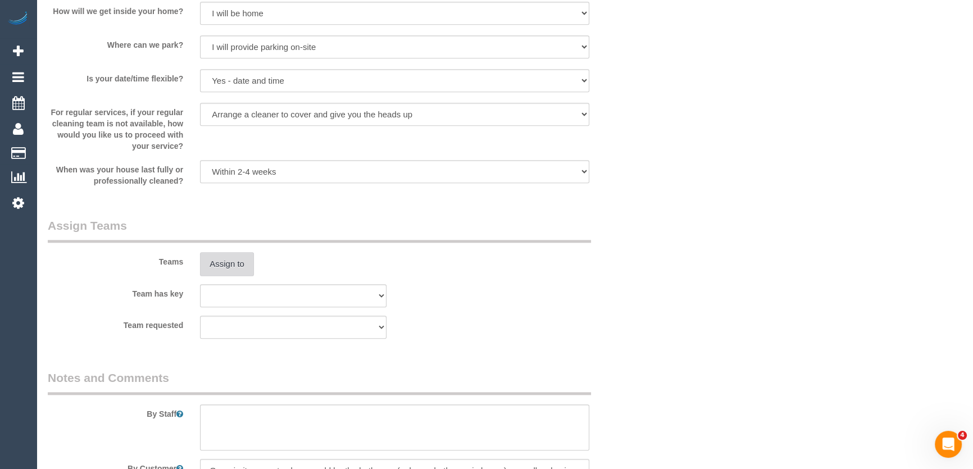
click at [234, 258] on button "Assign to" at bounding box center [227, 264] width 54 height 24
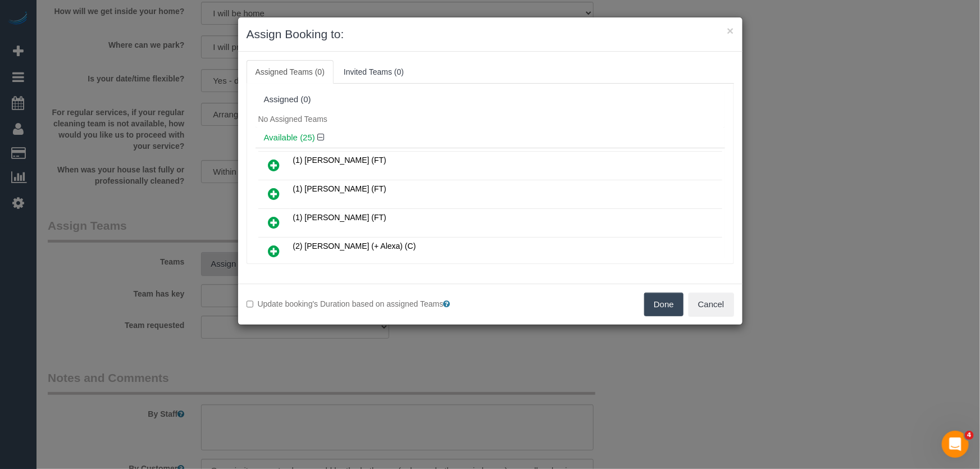
scroll to position [1024, 0]
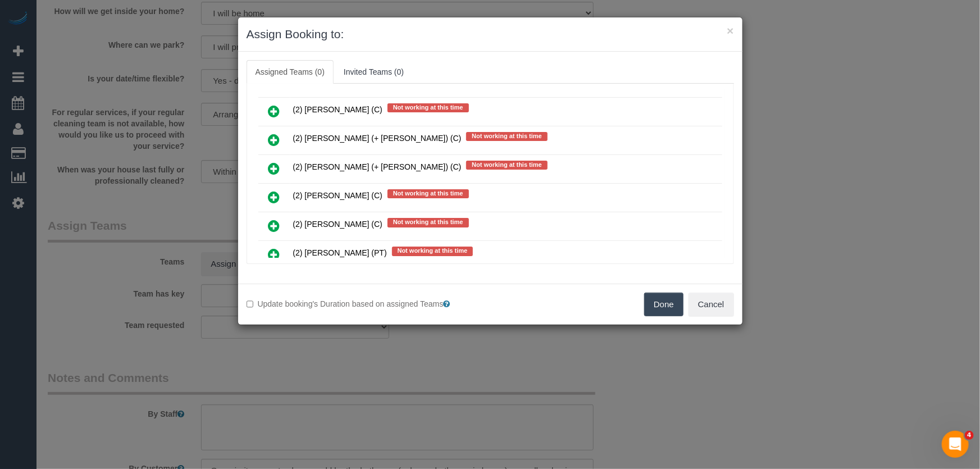
click at [272, 190] on icon at bounding box center [275, 196] width 12 height 13
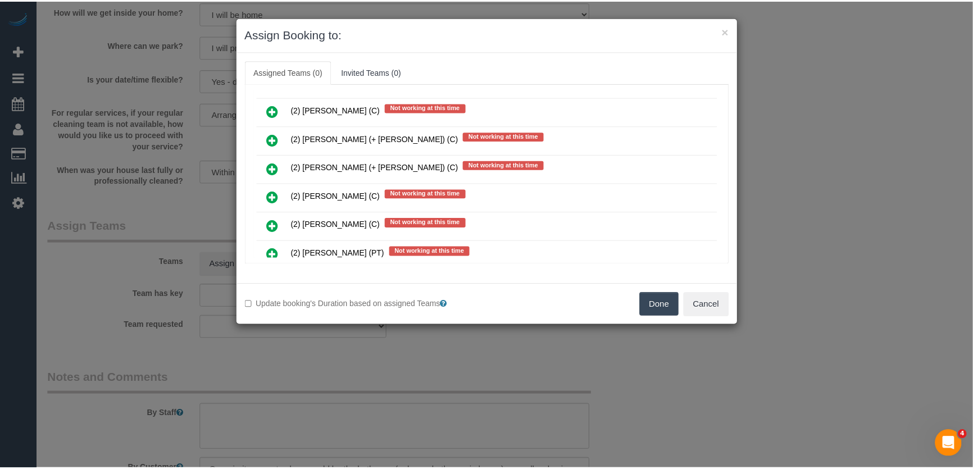
scroll to position [1050, 0]
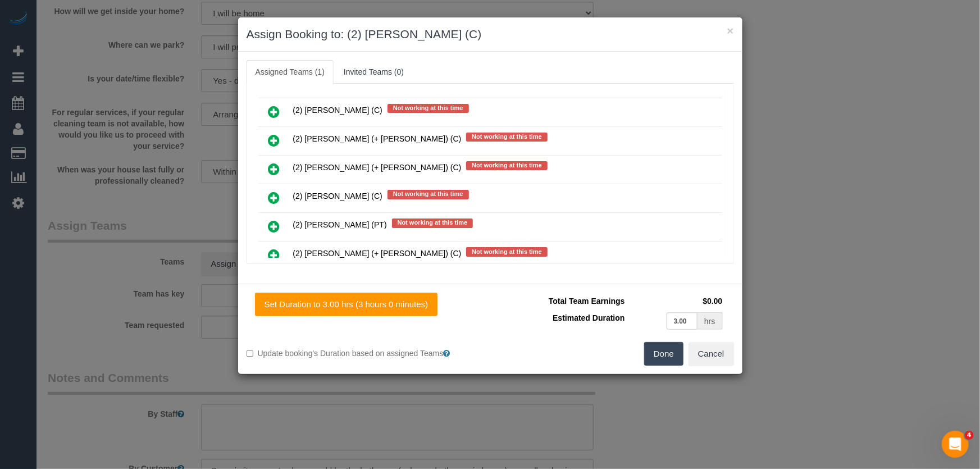
click at [659, 357] on button "Done" at bounding box center [663, 354] width 39 height 24
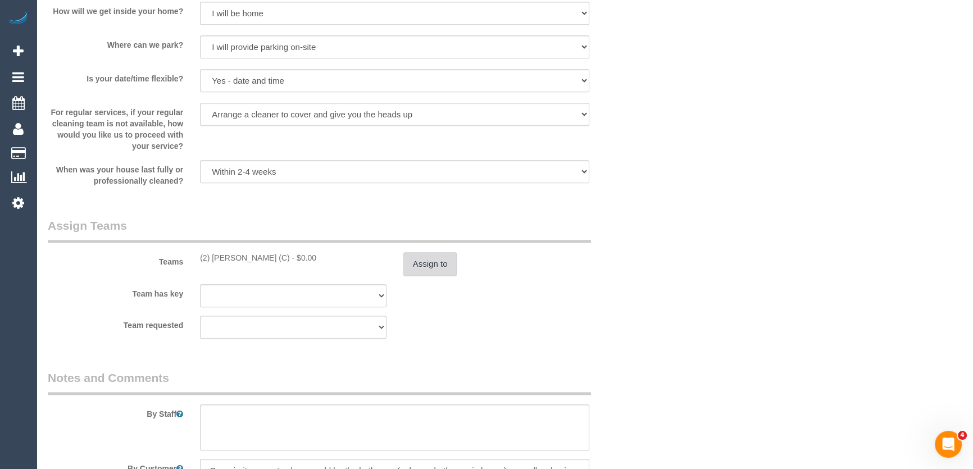
click at [444, 253] on button "Assign to" at bounding box center [430, 264] width 54 height 24
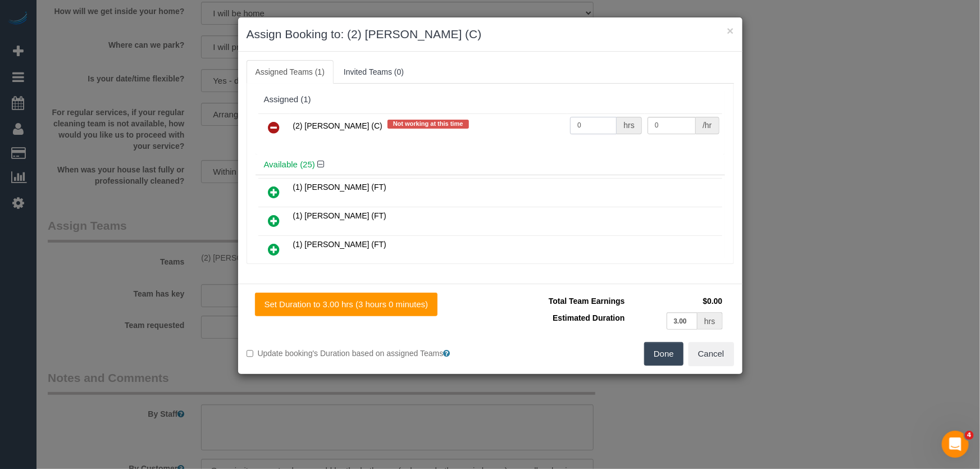
click at [579, 122] on input "0" at bounding box center [593, 125] width 47 height 17
type input "3"
type input "37.5"
click at [666, 363] on button "Done" at bounding box center [663, 354] width 39 height 24
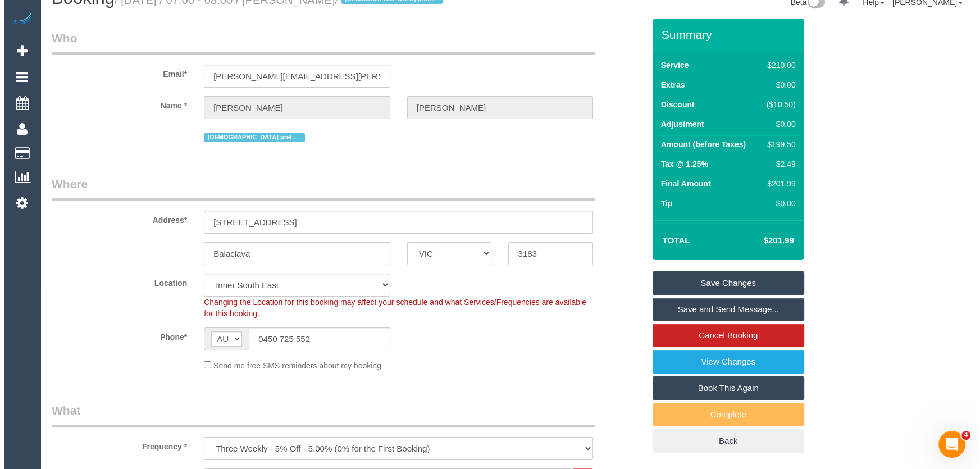
scroll to position [0, 0]
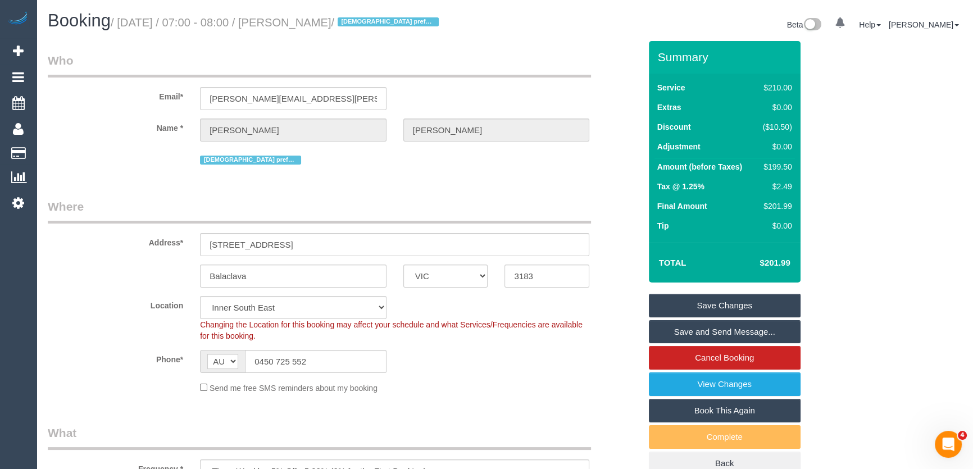
click at [315, 22] on small "/ September 05, 2025 / 07:00 - 08:00 / Amy Crosland / Female preferred" at bounding box center [276, 22] width 331 height 12
copy small "Amy Crosland"
click at [693, 333] on link "Save and Send Message..." at bounding box center [725, 332] width 152 height 24
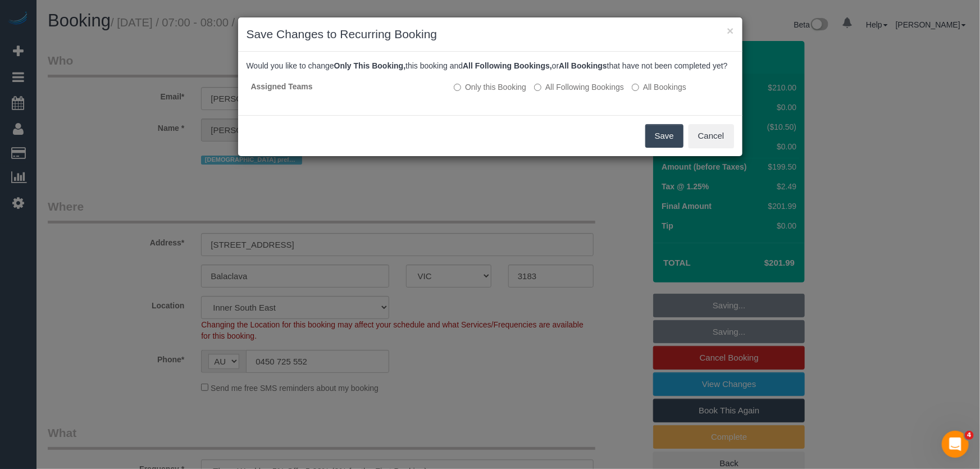
click at [665, 148] on button "Save" at bounding box center [664, 136] width 38 height 24
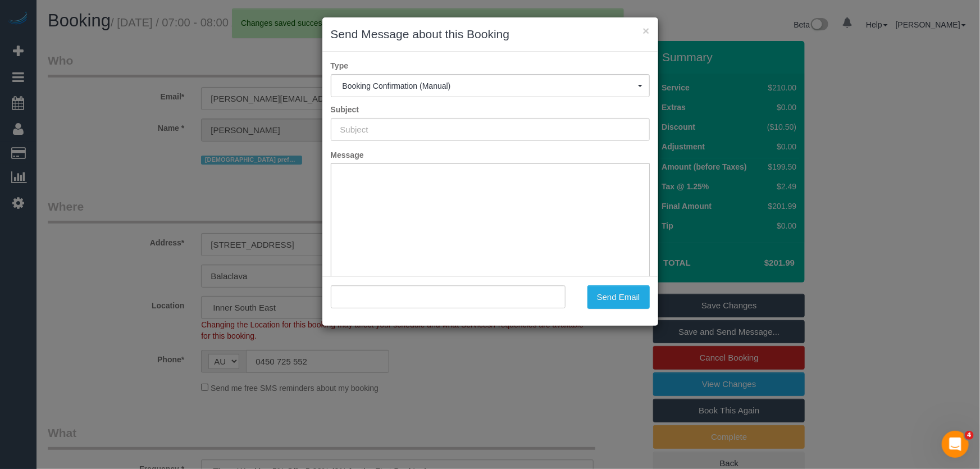
type input "Booking Confirmed"
type input ""Amy Crosland" <crosland.amy@gmail.com>"
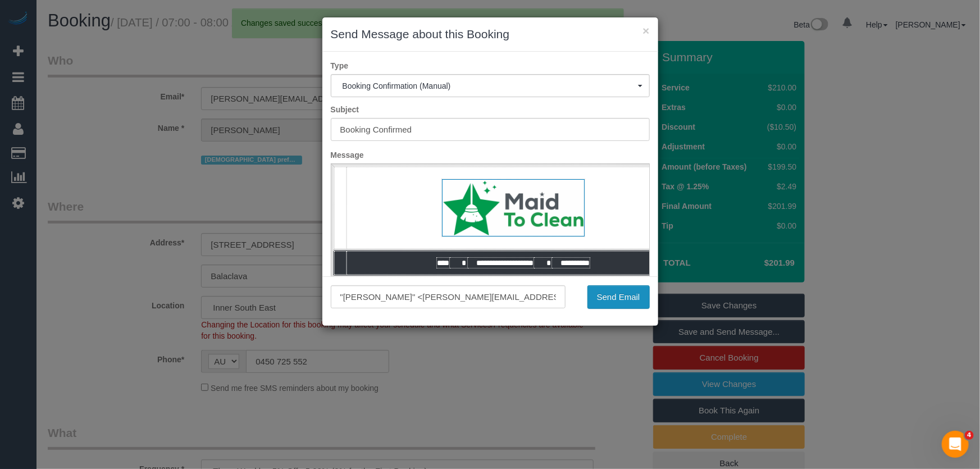
drag, startPoint x: 614, startPoint y: 303, endPoint x: 205, endPoint y: 108, distance: 453.0
click at [614, 303] on button "Send Email" at bounding box center [619, 297] width 62 height 24
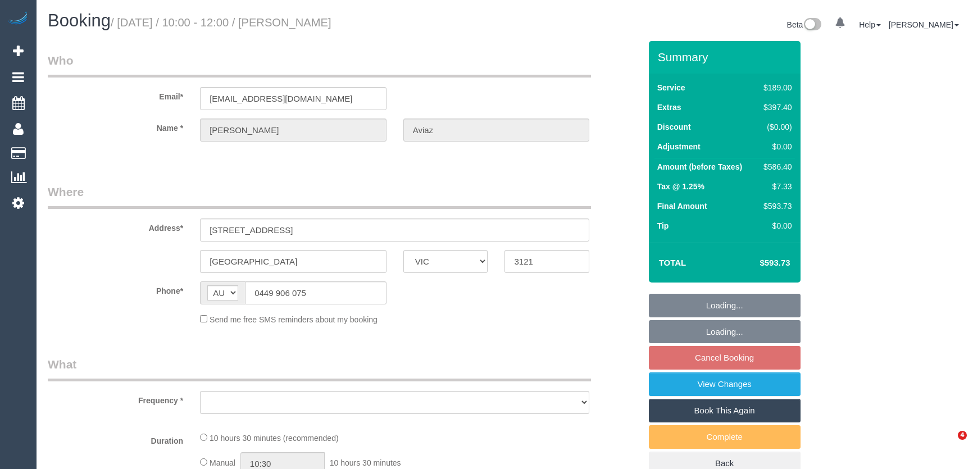
select select "VIC"
select select "number:28"
select select "number:14"
select select "number:19"
select select "number:25"
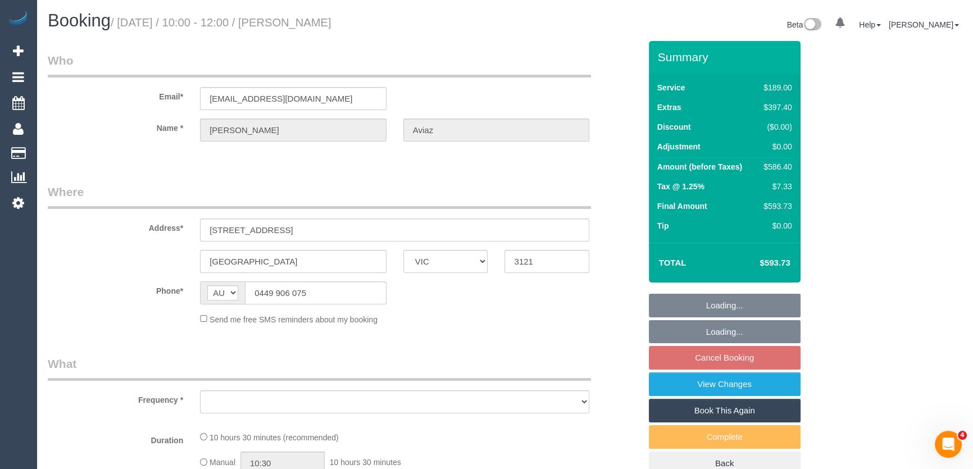
select select "object:689"
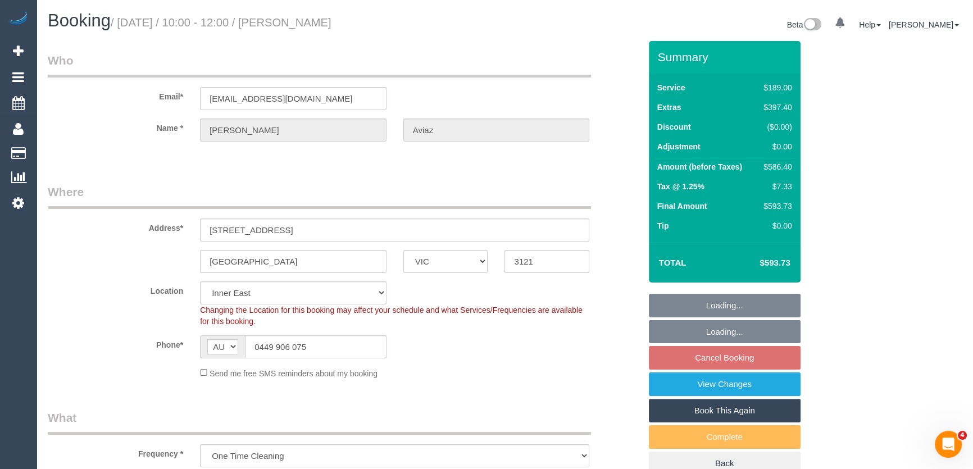
select select "string:stripe-pm_1S0cG42GScqysDRVvNIBSbv8"
select select "object:1412"
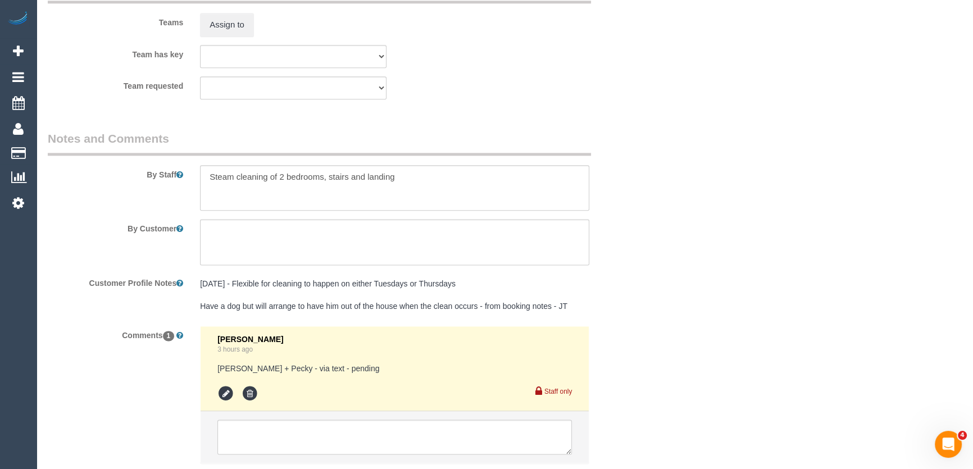
scroll to position [1863, 0]
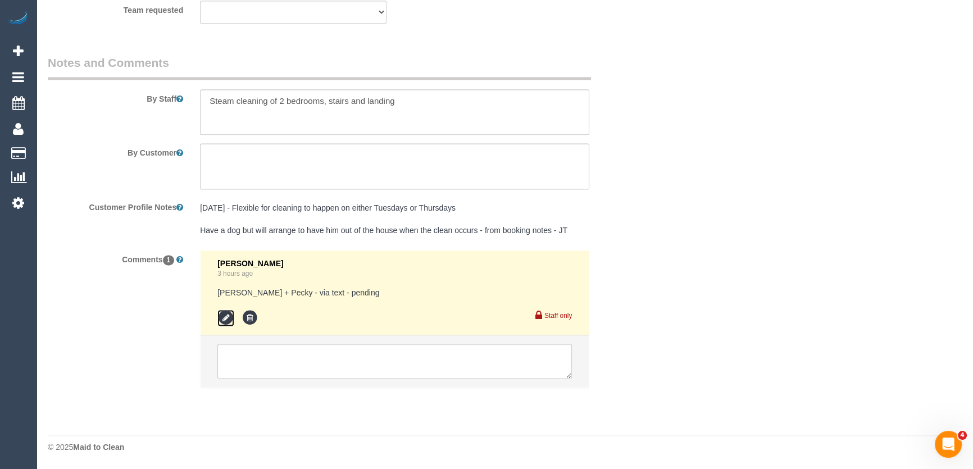
click at [227, 318] on icon at bounding box center [225, 318] width 17 height 17
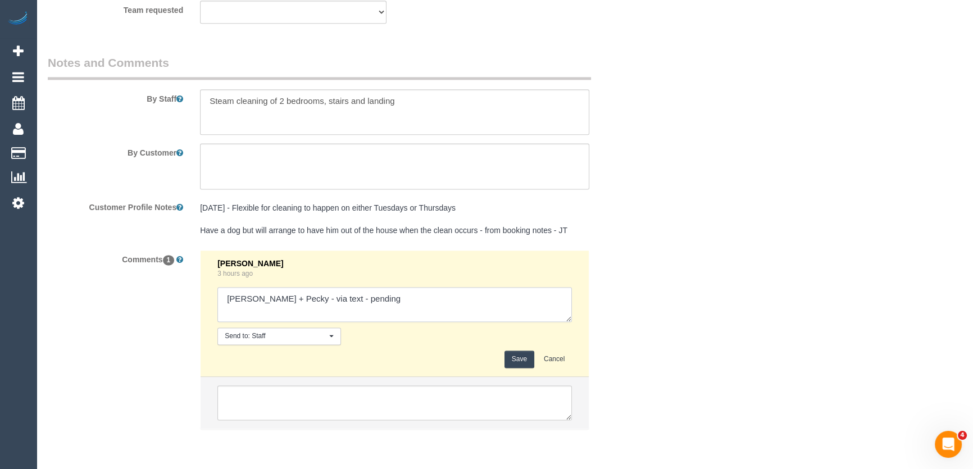
click at [386, 299] on textarea at bounding box center [394, 304] width 354 height 35
type textarea "Daniel + Pecky - via text - declined Darshan - via text - pending"
click at [527, 360] on button "Save" at bounding box center [519, 359] width 30 height 17
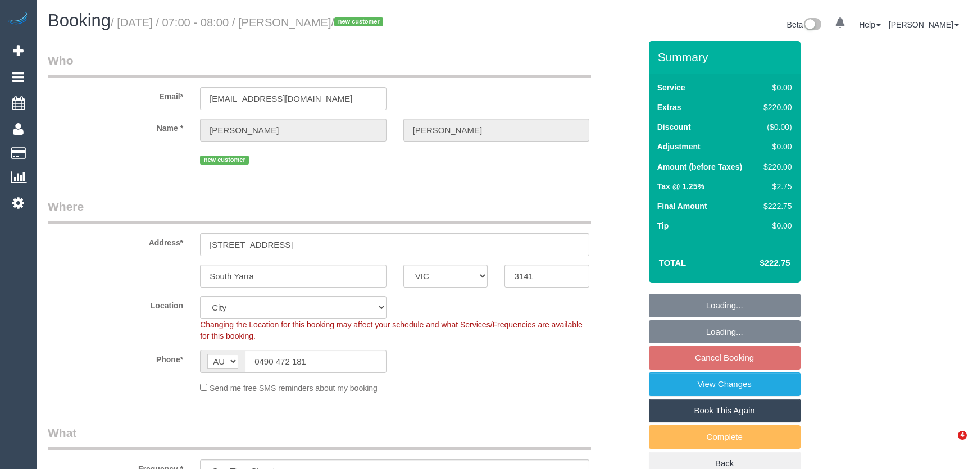
select select "VIC"
select select "number:28"
select select "number:14"
select select "number:19"
select select "number:24"
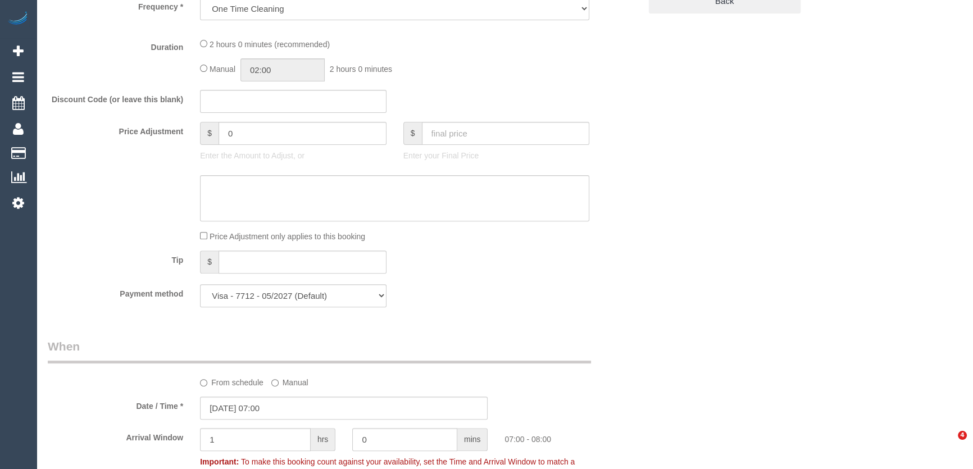
select select "object:1166"
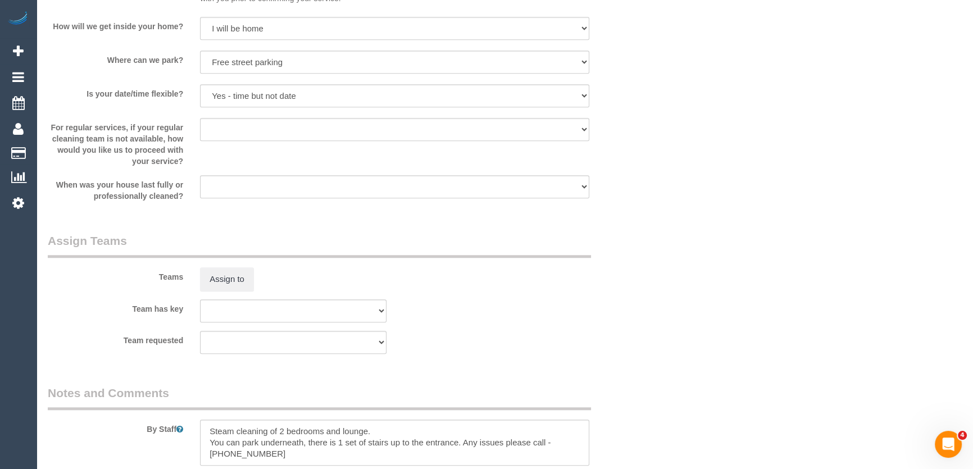
scroll to position [1600, 0]
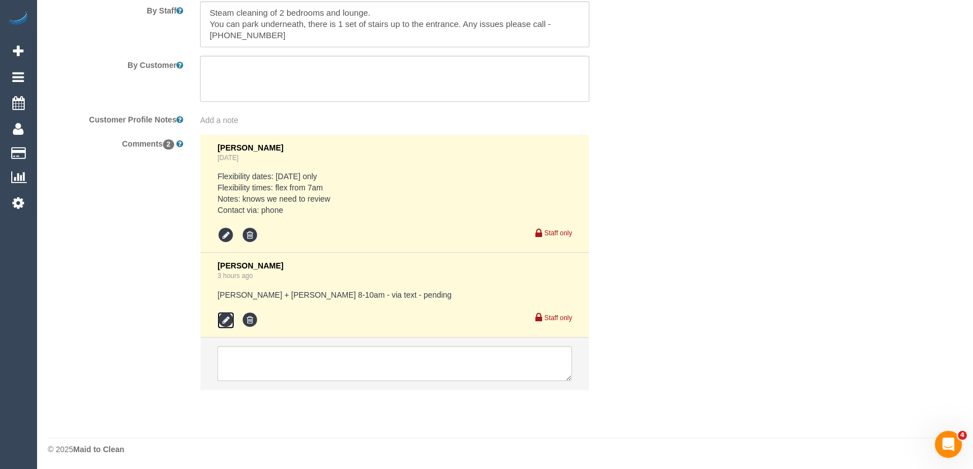
click at [228, 320] on icon at bounding box center [225, 320] width 17 height 17
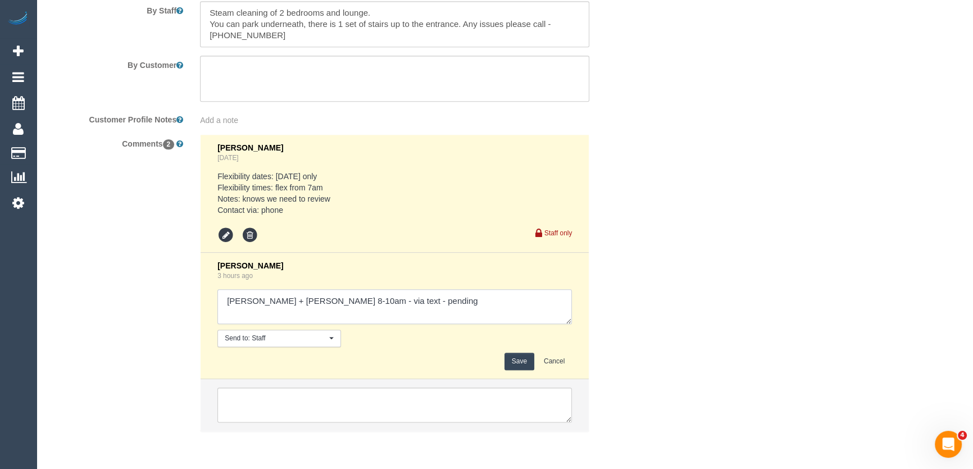
click at [431, 298] on textarea at bounding box center [394, 306] width 354 height 35
type textarea "[PERSON_NAME] + [PERSON_NAME] 8-10am - via text - declined Darshan - via text -…"
click at [519, 357] on button "Save" at bounding box center [519, 361] width 30 height 17
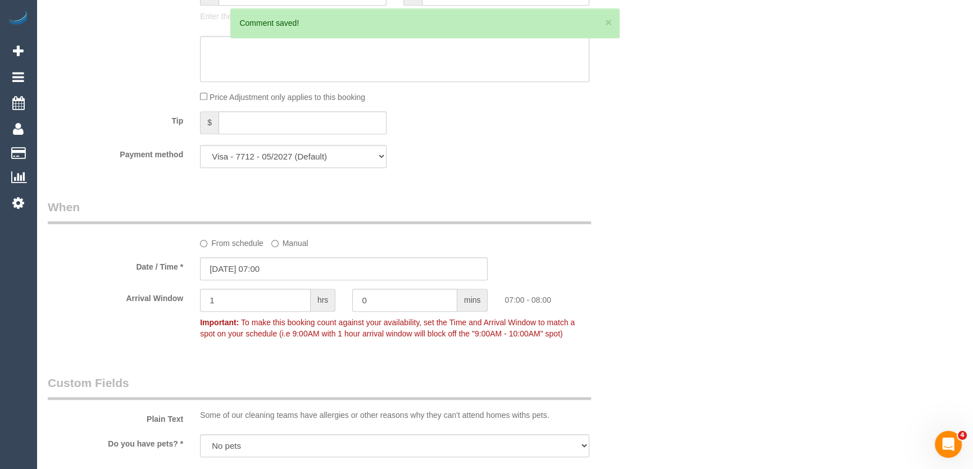
scroll to position [681, 0]
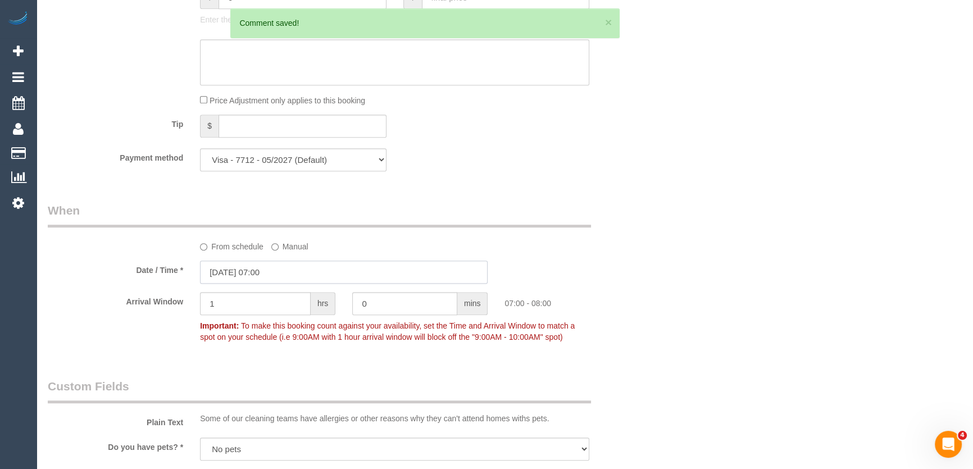
click at [297, 270] on input "05/09/2025 07:00" at bounding box center [344, 272] width 288 height 23
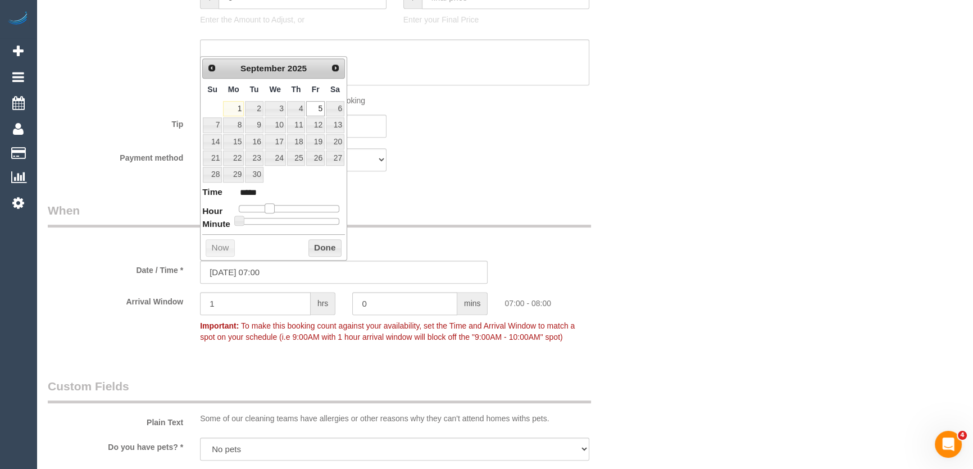
type input "05/09/2025 08:00"
type input "*****"
type input "05/09/2025 09:00"
type input "*****"
type input "05/09/2025 08:00"
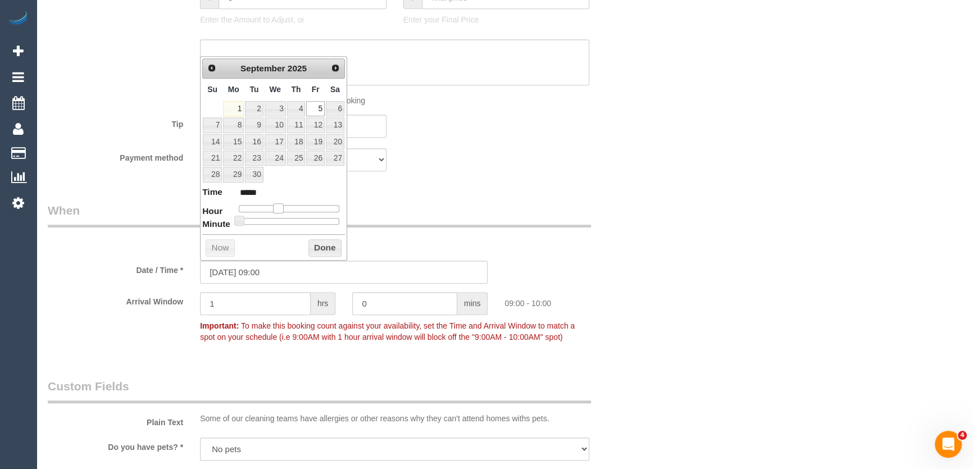
type input "*****"
drag, startPoint x: 267, startPoint y: 208, endPoint x: 274, endPoint y: 209, distance: 6.8
click at [274, 209] on span at bounding box center [274, 208] width 10 height 10
click at [411, 197] on div "Who Email* yuchem023@gmail.com Name * Esther Yoon new customer Where Address* 2…" at bounding box center [344, 381] width 610 height 2042
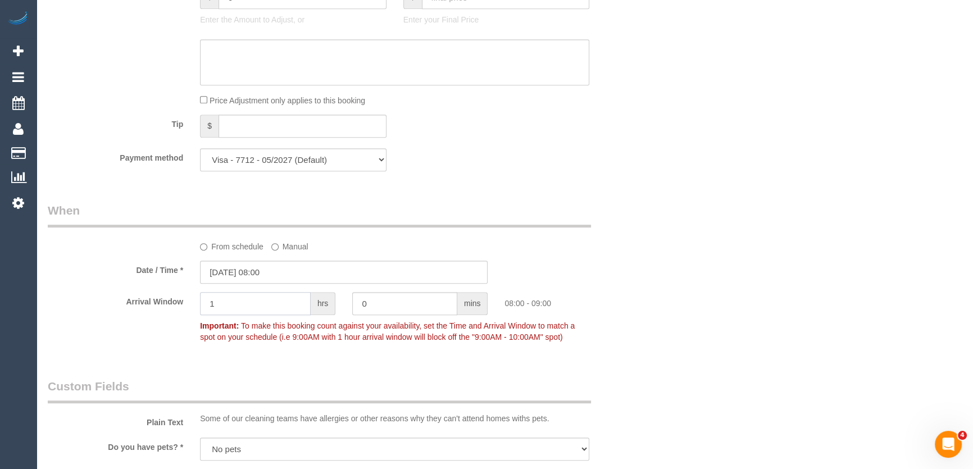
click at [253, 309] on input "1" at bounding box center [255, 303] width 111 height 23
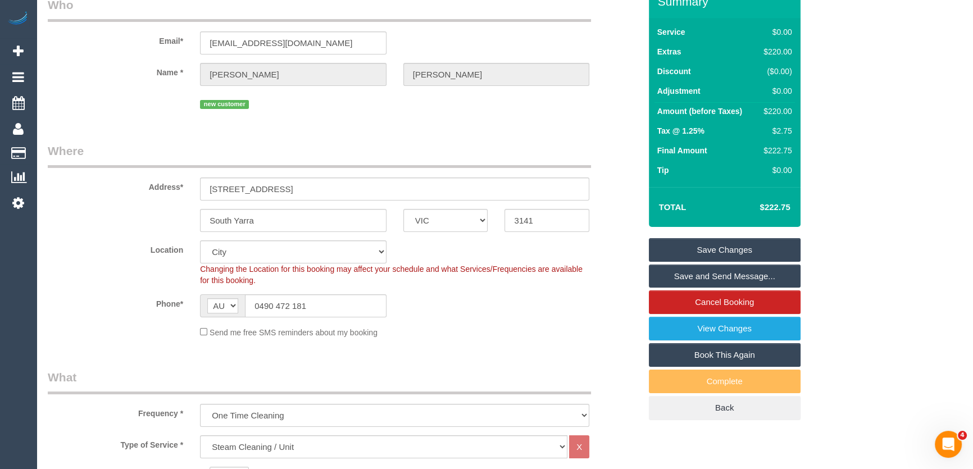
scroll to position [0, 0]
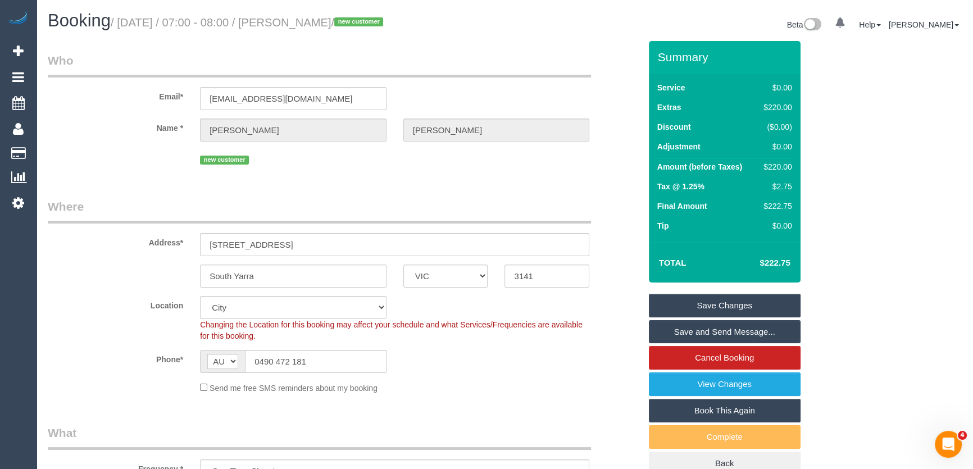
type input "2"
click at [234, 315] on select "Office City East (North) East (South) Inner East Inner North (East) Inner North…" at bounding box center [293, 307] width 187 height 23
select select "50"
click at [200, 296] on select "Office City East (North) East (South) Inner East Inner North (East) Inner North…" at bounding box center [293, 307] width 187 height 23
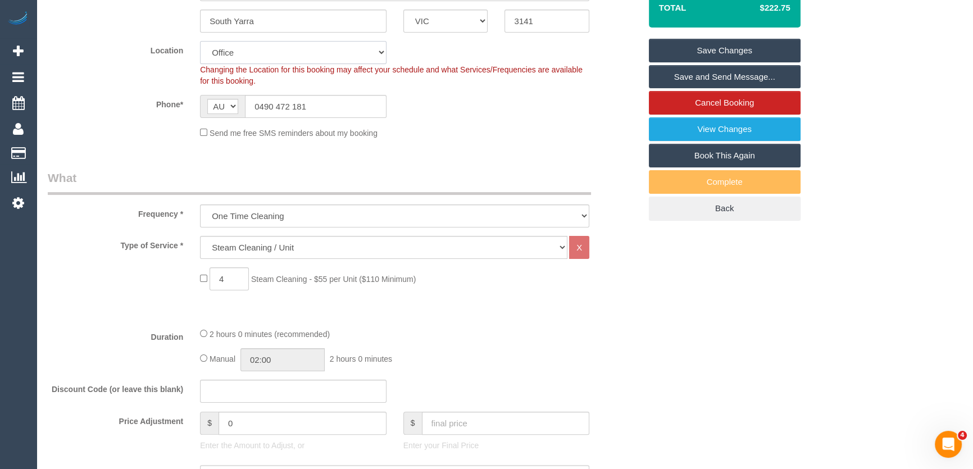
select select "object:2409"
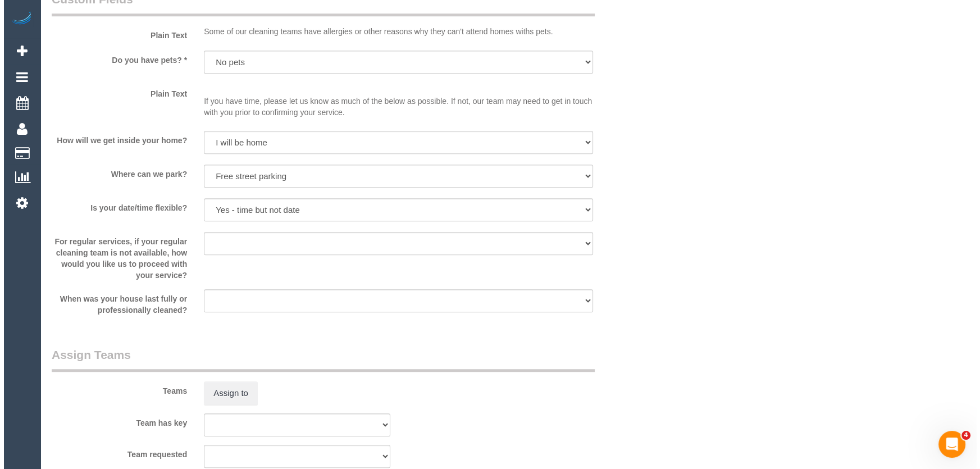
scroll to position [1174, 0]
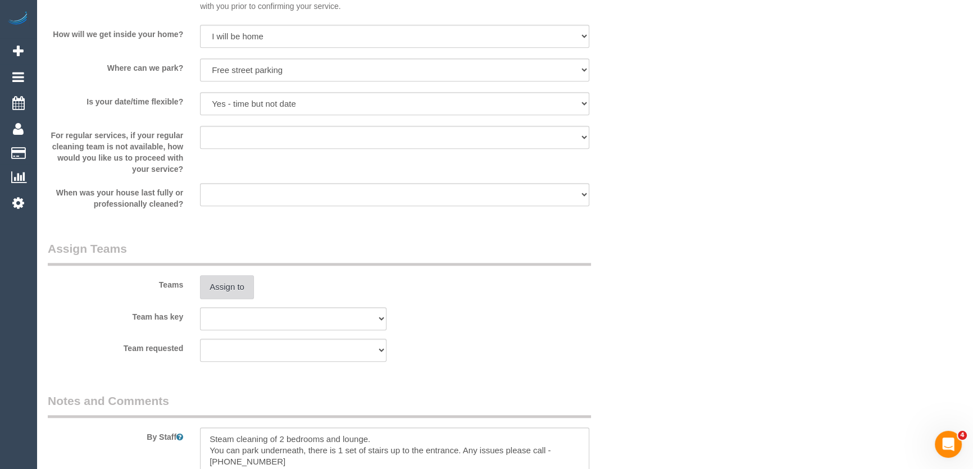
click at [227, 285] on button "Assign to" at bounding box center [227, 287] width 54 height 24
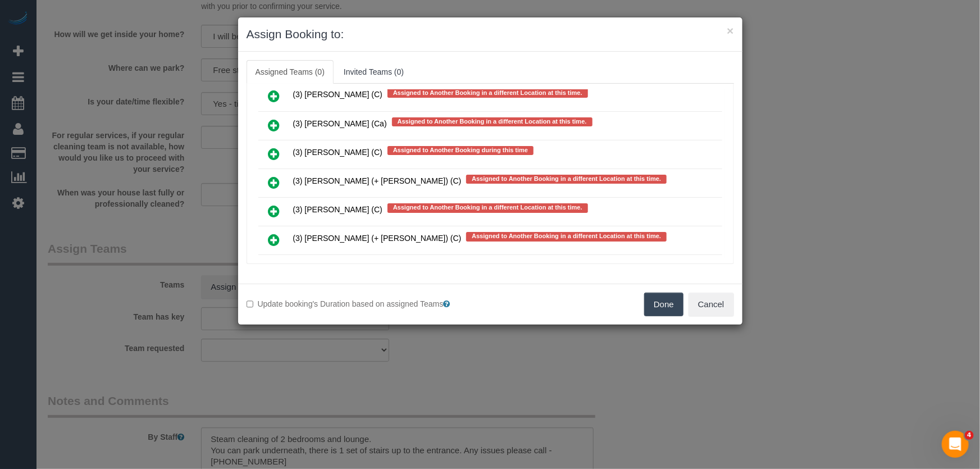
scroll to position [2234, 0]
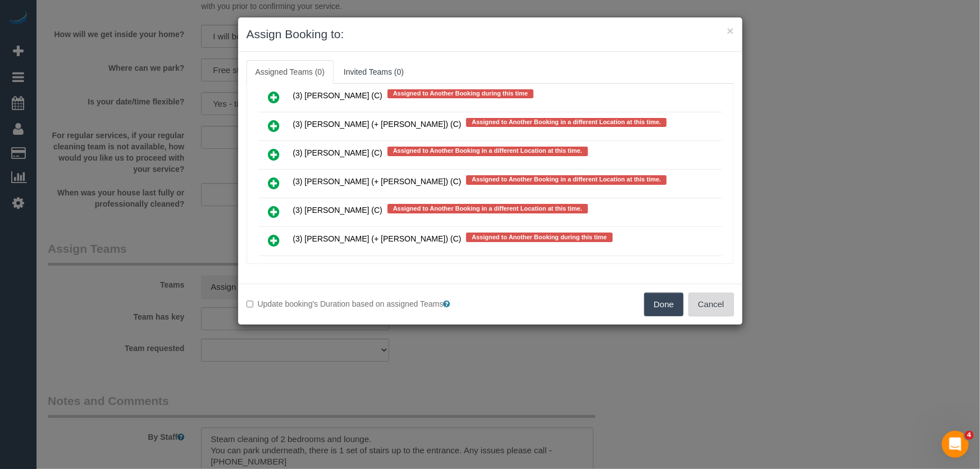
click at [711, 307] on button "Cancel" at bounding box center [712, 305] width 46 height 24
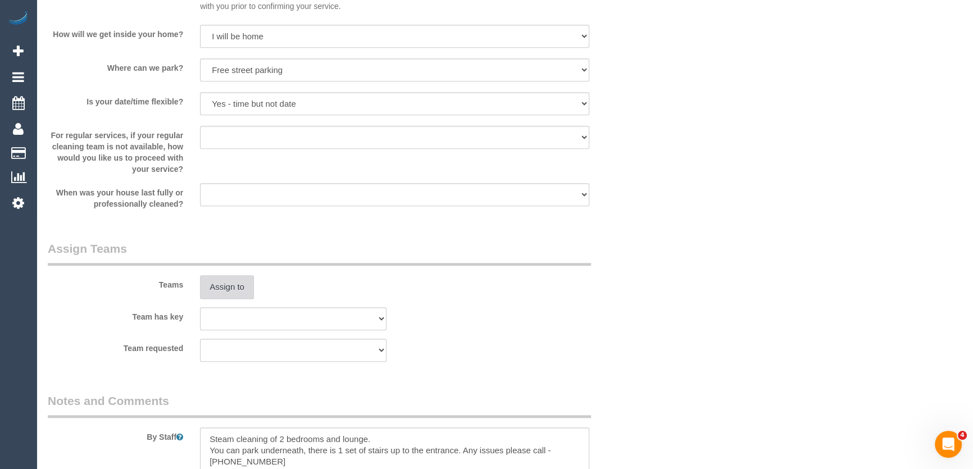
click at [224, 282] on button "Assign to" at bounding box center [227, 287] width 54 height 24
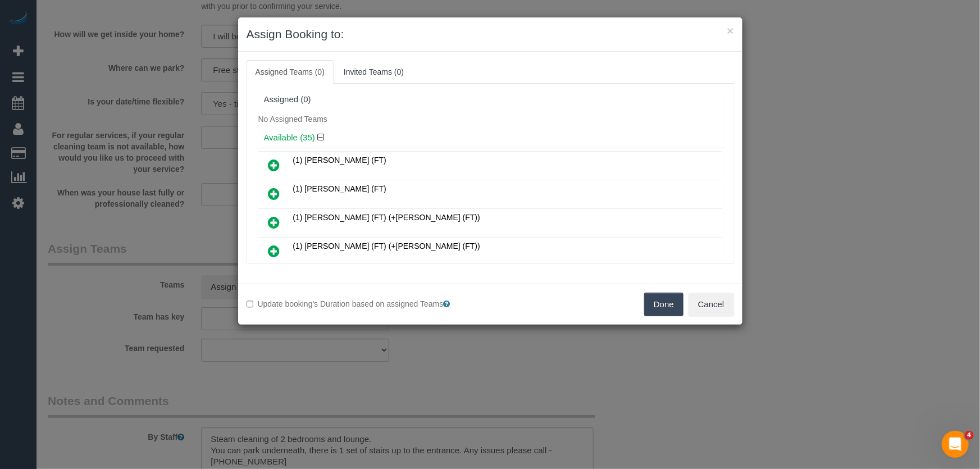
scroll to position [4706, 0]
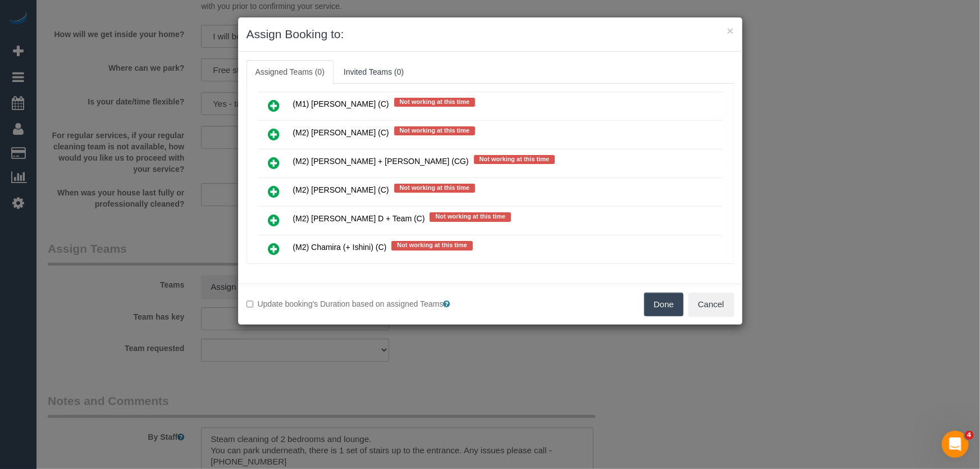
click at [276, 271] on icon at bounding box center [275, 277] width 12 height 13
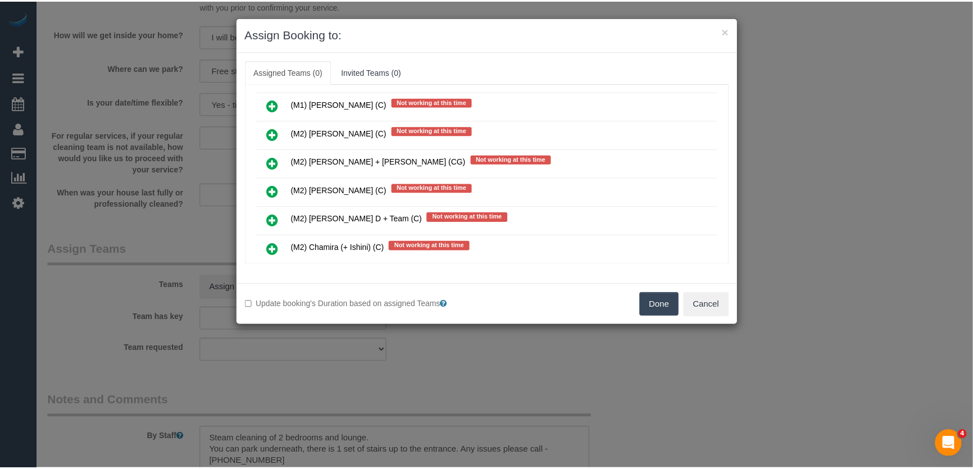
scroll to position [4733, 0]
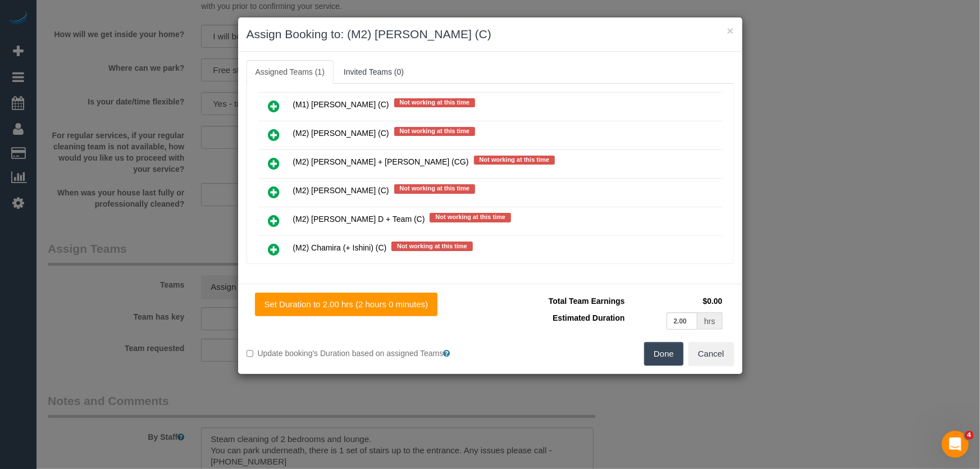
click at [659, 355] on button "Done" at bounding box center [663, 354] width 39 height 24
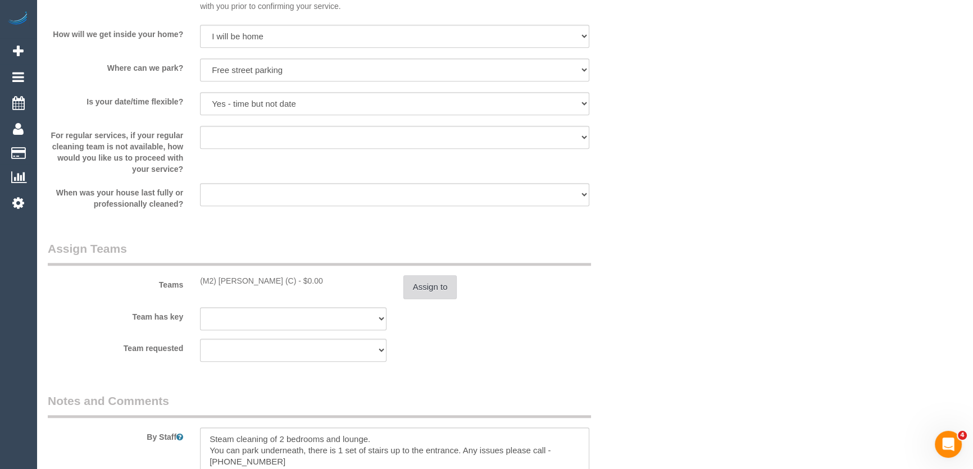
click at [432, 282] on button "Assign to" at bounding box center [430, 287] width 54 height 24
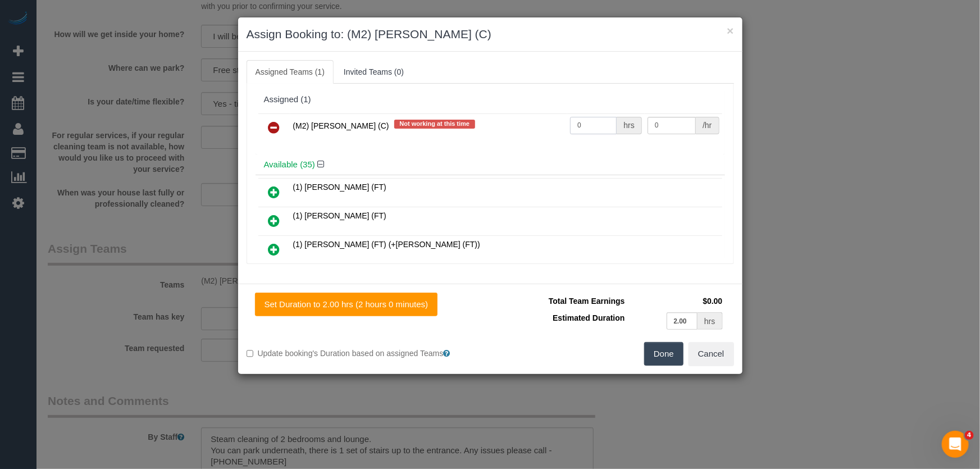
click at [592, 129] on input "0" at bounding box center [593, 125] width 47 height 17
type input "1"
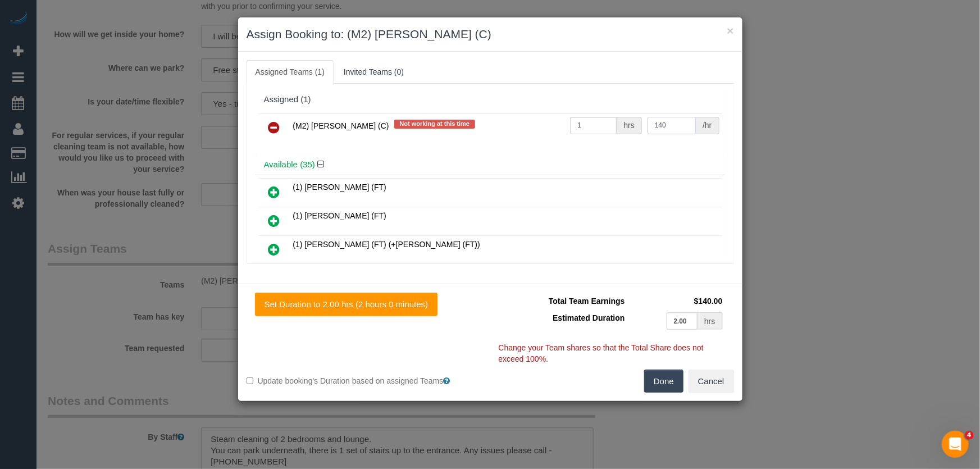
type input "140"
click at [651, 377] on button "Done" at bounding box center [663, 382] width 39 height 24
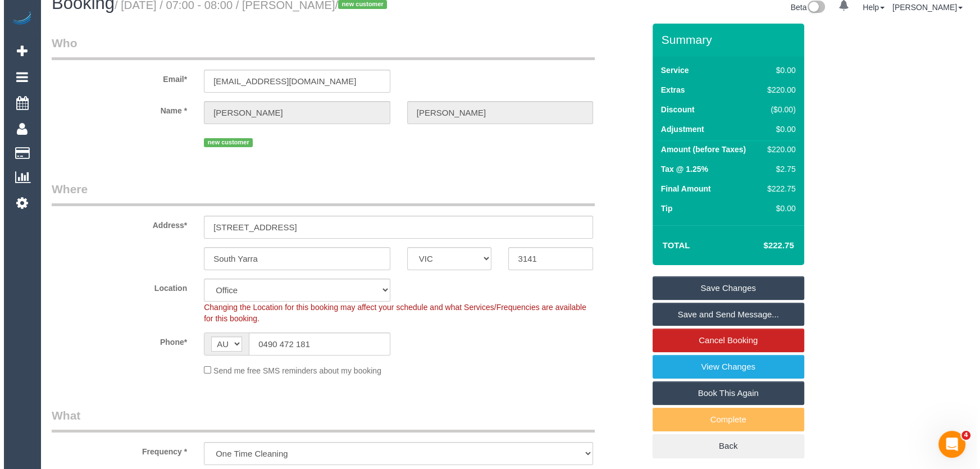
scroll to position [0, 0]
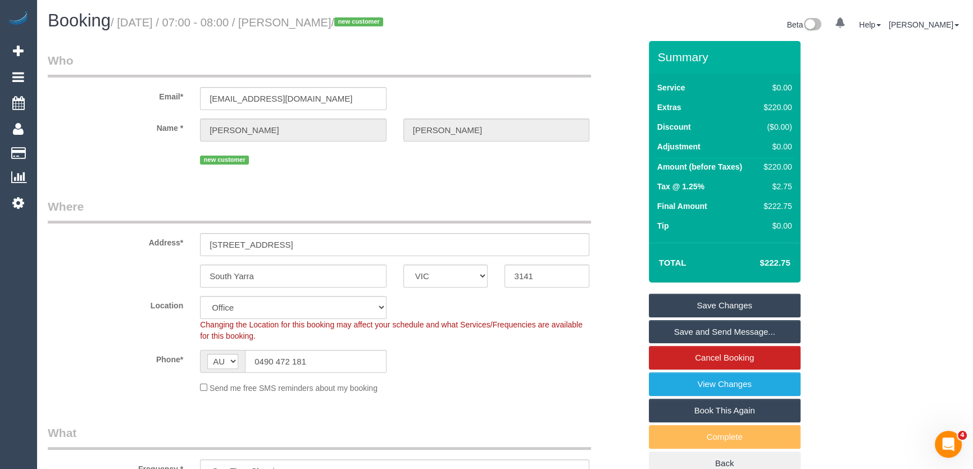
click at [320, 19] on small "/ September 05, 2025 / 07:00 - 08:00 / Esther Yoon / new customer" at bounding box center [249, 22] width 276 height 12
copy small "Esther Yoon"
click at [702, 304] on link "Save Changes" at bounding box center [725, 306] width 152 height 24
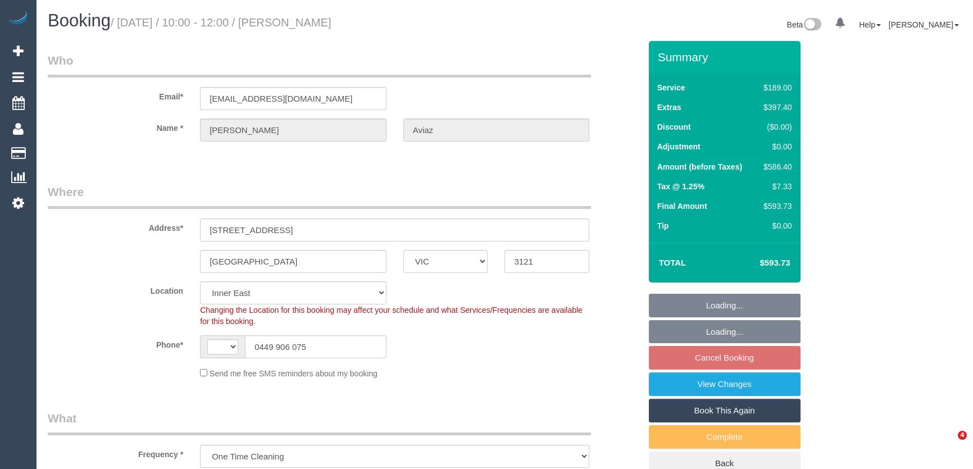
select select "VIC"
select select "string:stripe-pm_1S0cG42GScqysDRVvNIBSbv8"
select select "string:AU"
select select "object:663"
select select "number:28"
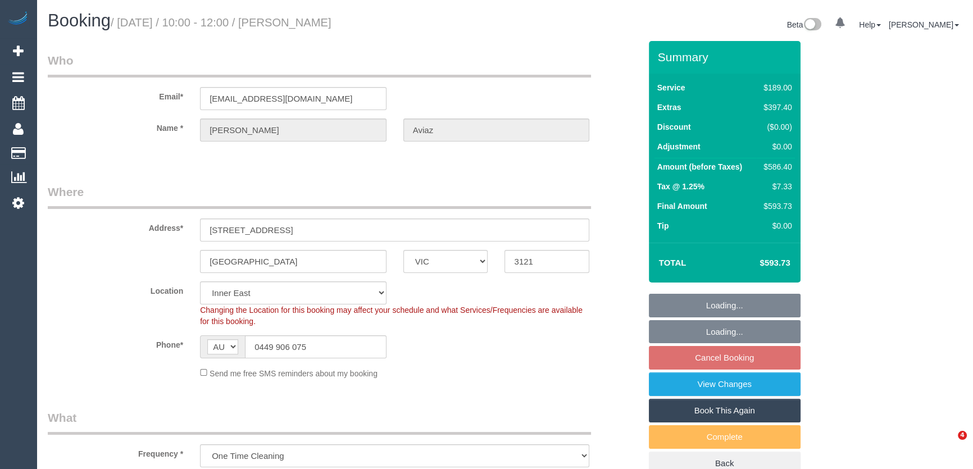
select select "number:14"
select select "number:19"
select select "number:25"
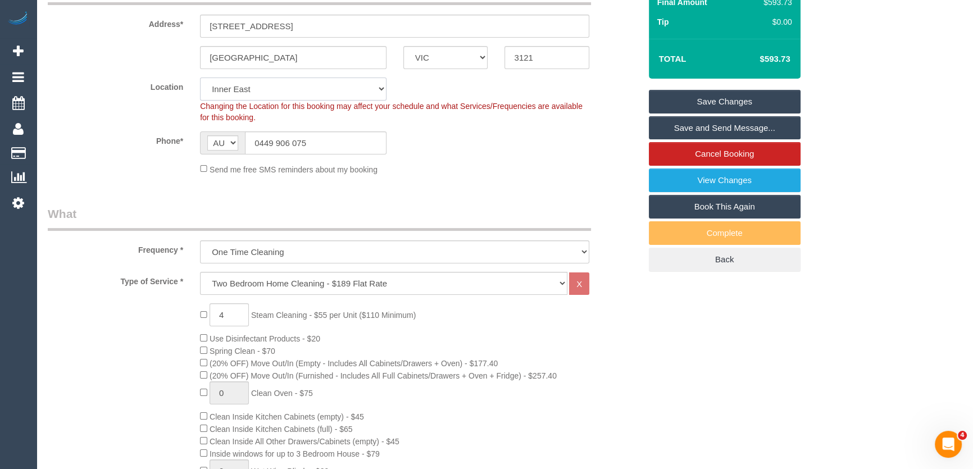
click at [240, 87] on select "Office [GEOGRAPHIC_DATA] (North) East (South) [GEOGRAPHIC_DATA] (East) [GEOGRAP…" at bounding box center [293, 89] width 187 height 23
select select "50"
click at [200, 78] on select "Office City East (North) East (South) Inner East Inner North (East) Inner North…" at bounding box center [293, 89] width 187 height 23
click at [516, 181] on fieldset "Where Address* 97 Neptune Street Richmond ACT NSW NT QLD SA TAS VIC WA 3121 Loc…" at bounding box center [344, 82] width 593 height 204
select select "object:2022"
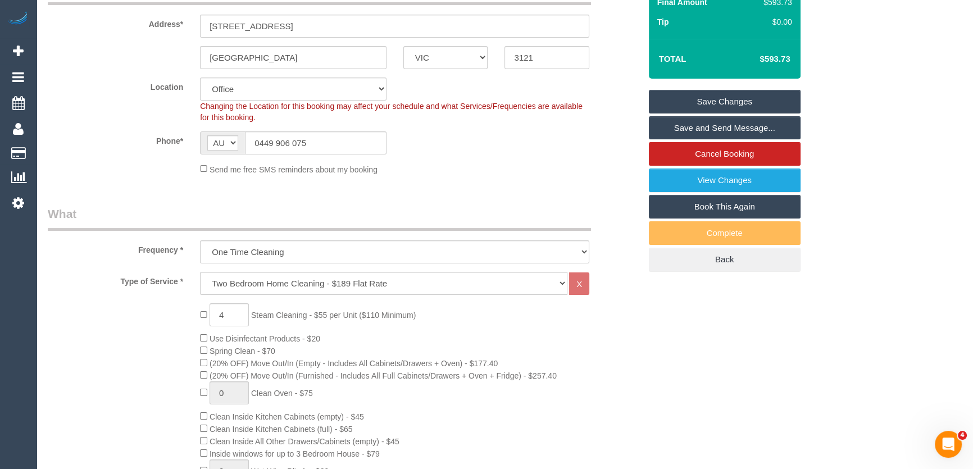
scroll to position [919, 0]
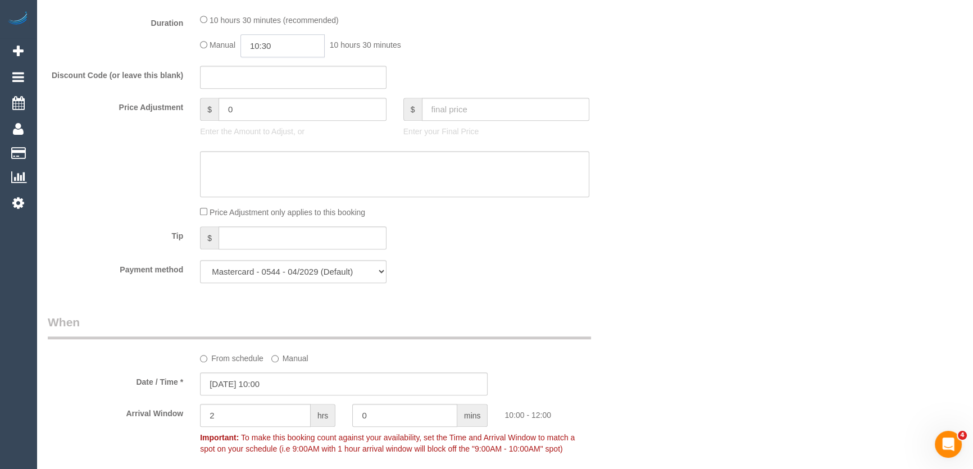
click at [293, 54] on input "10:30" at bounding box center [282, 45] width 84 height 23
type input "10:00"
click at [276, 69] on li "10:00" at bounding box center [270, 67] width 50 height 15
click at [499, 73] on div "Discount Code (or leave this blank)" at bounding box center [344, 78] width 610 height 24
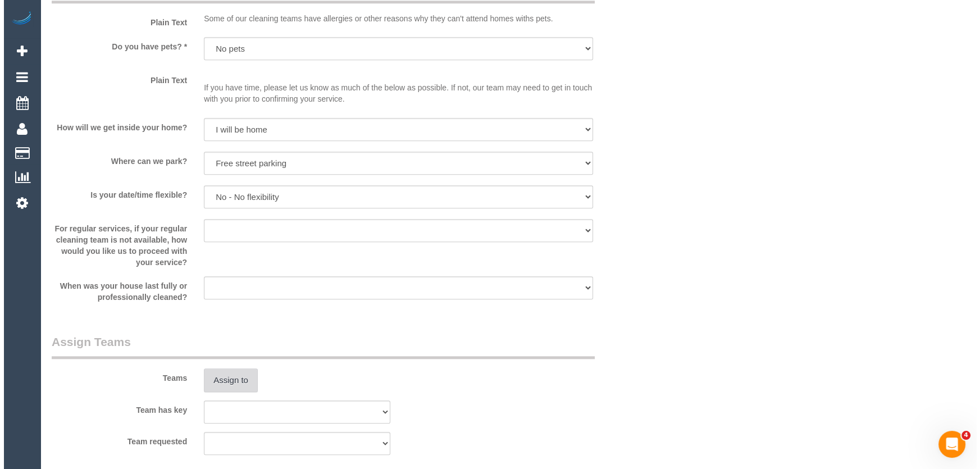
scroll to position [1532, 0]
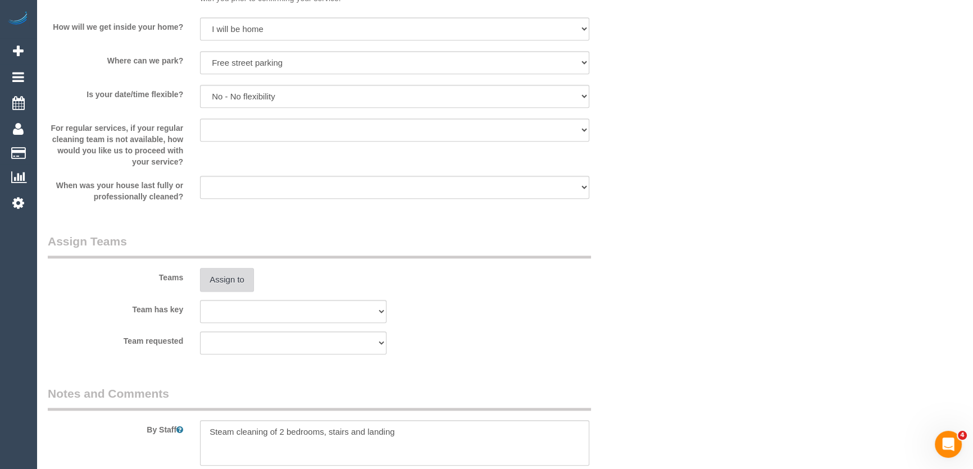
click at [208, 278] on button "Assign to" at bounding box center [227, 280] width 54 height 24
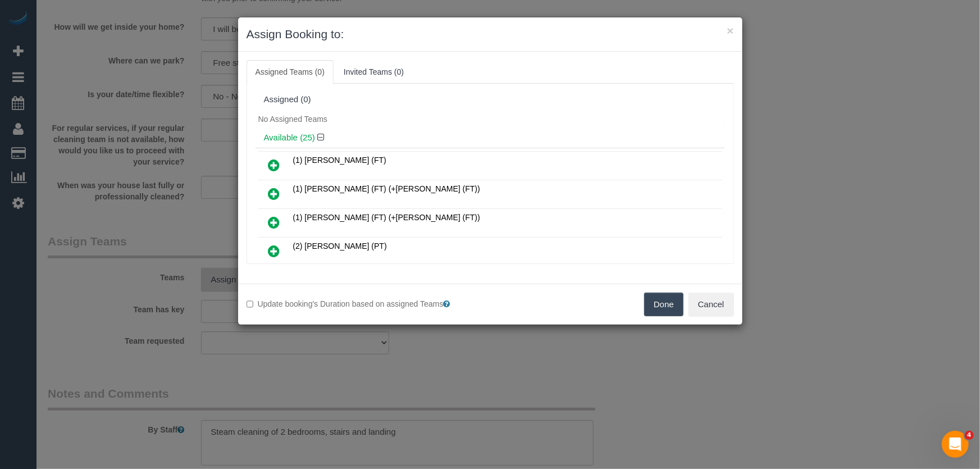
scroll to position [3947, 0]
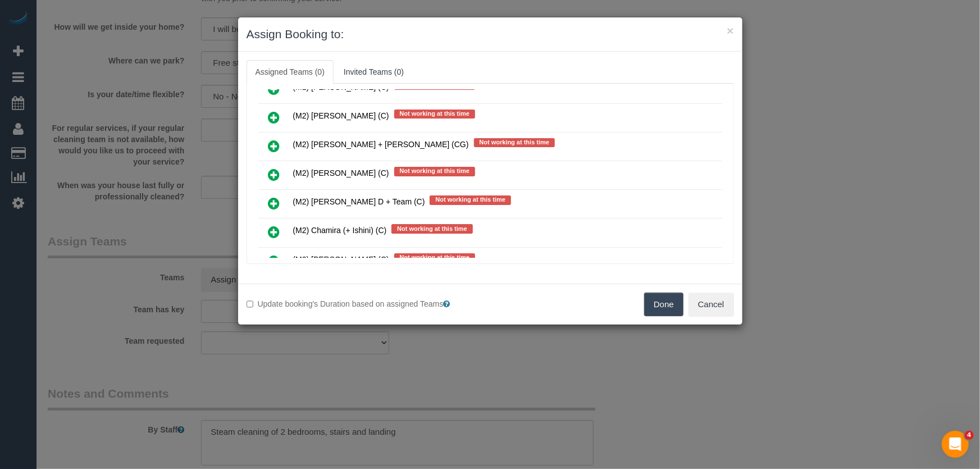
click at [270, 254] on icon at bounding box center [275, 260] width 12 height 13
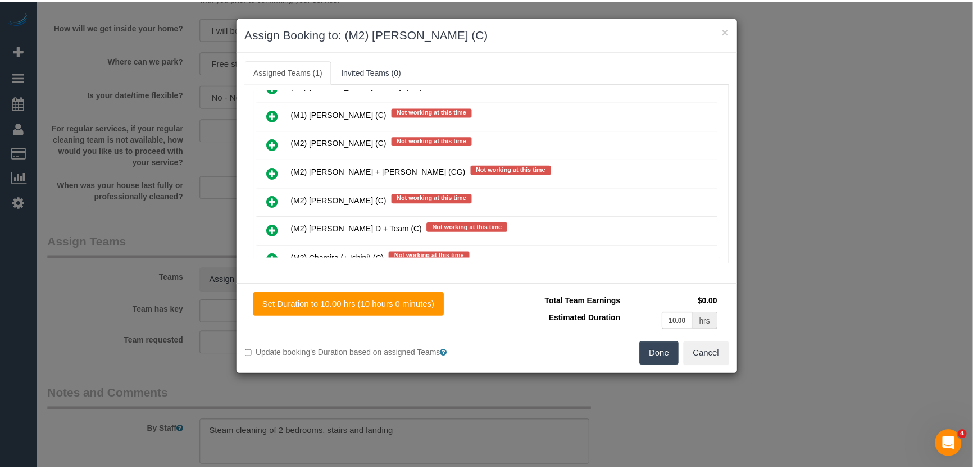
scroll to position [3973, 0]
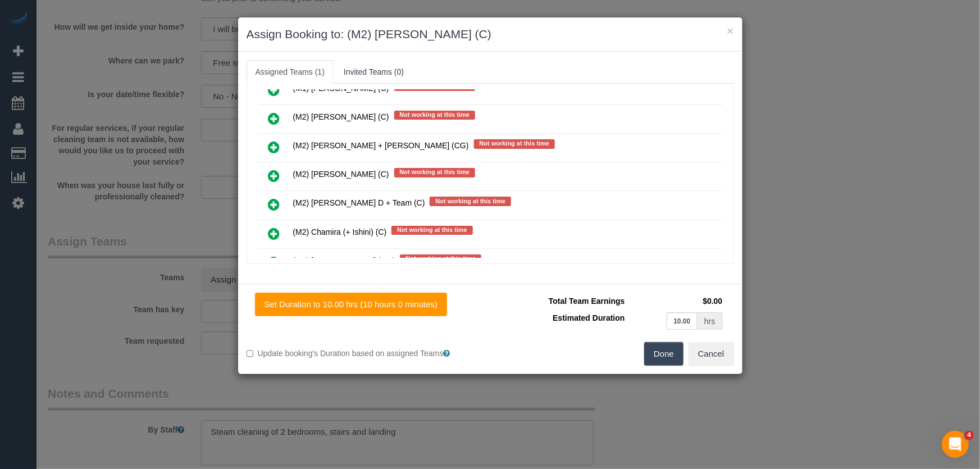
click at [661, 355] on button "Done" at bounding box center [663, 354] width 39 height 24
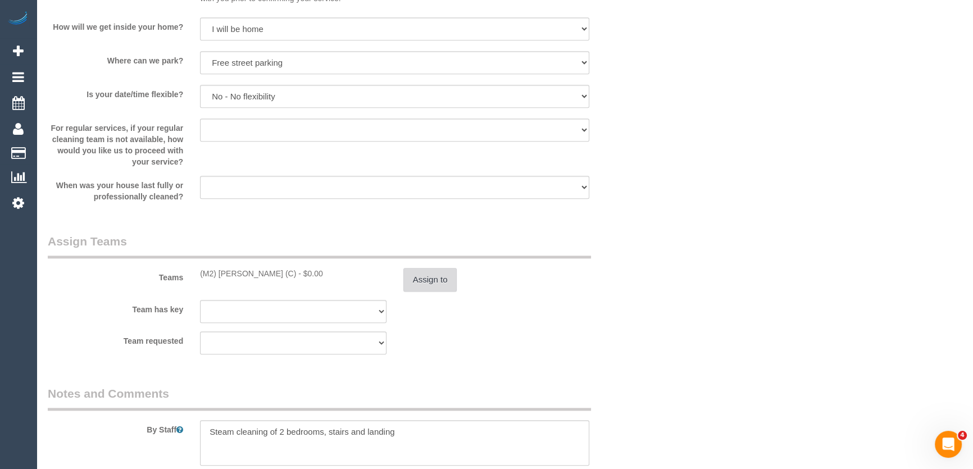
click at [435, 283] on button "Assign to" at bounding box center [430, 280] width 54 height 24
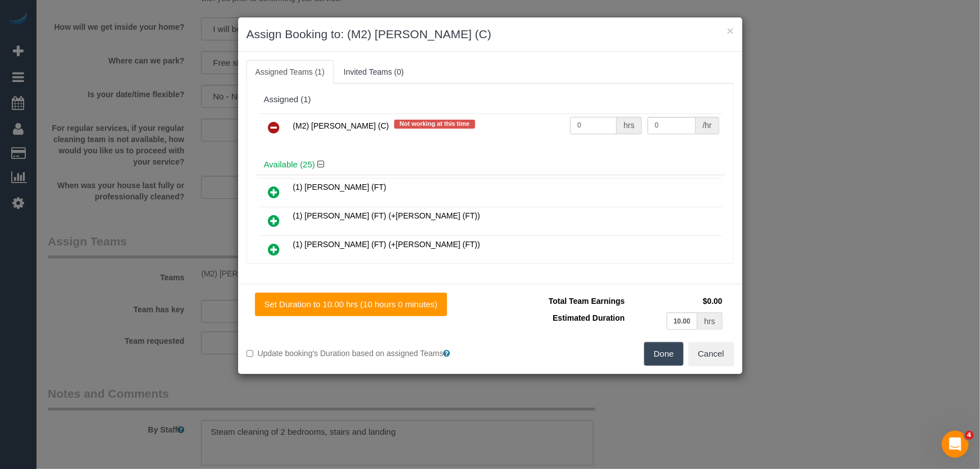
click at [585, 123] on input "0" at bounding box center [593, 125] width 47 height 17
type input "1"
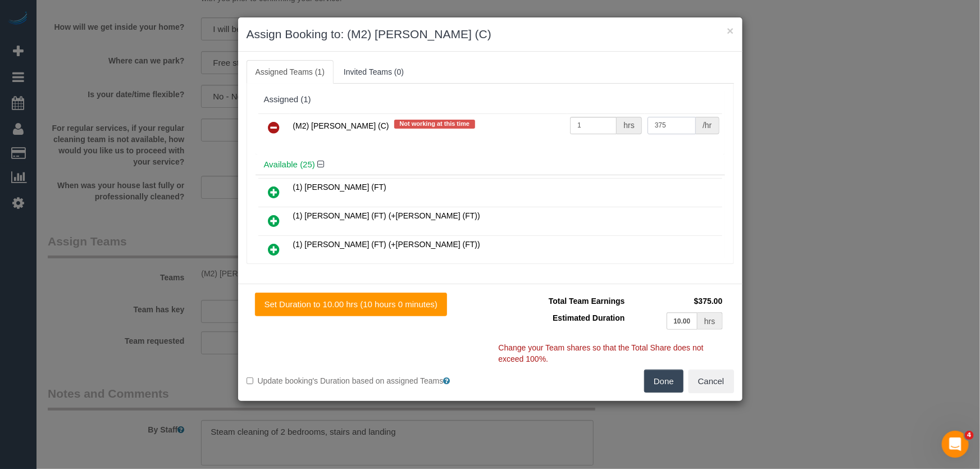
type input "375"
click at [671, 388] on button "Done" at bounding box center [663, 382] width 39 height 24
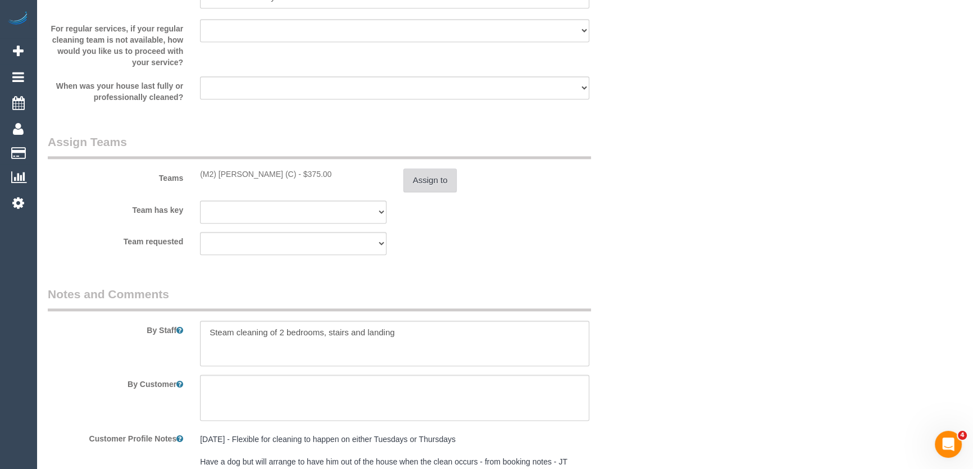
scroll to position [1634, 0]
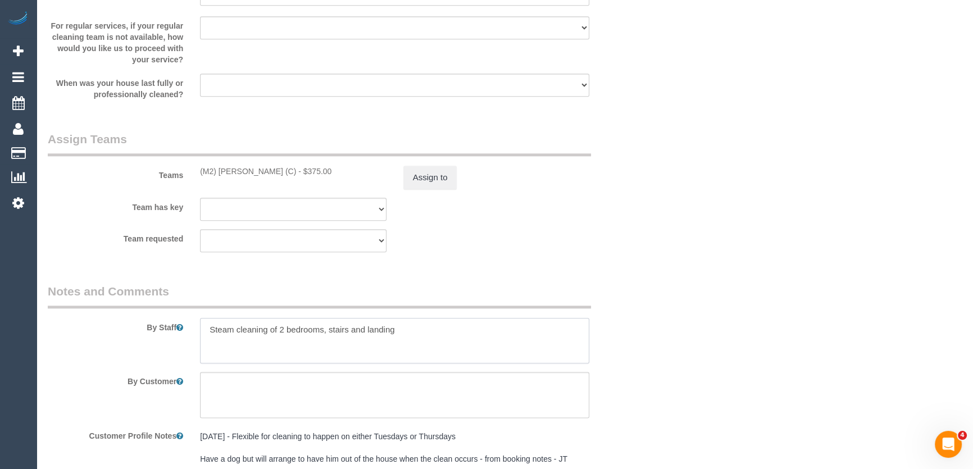
click at [203, 331] on textarea at bounding box center [394, 341] width 389 height 46
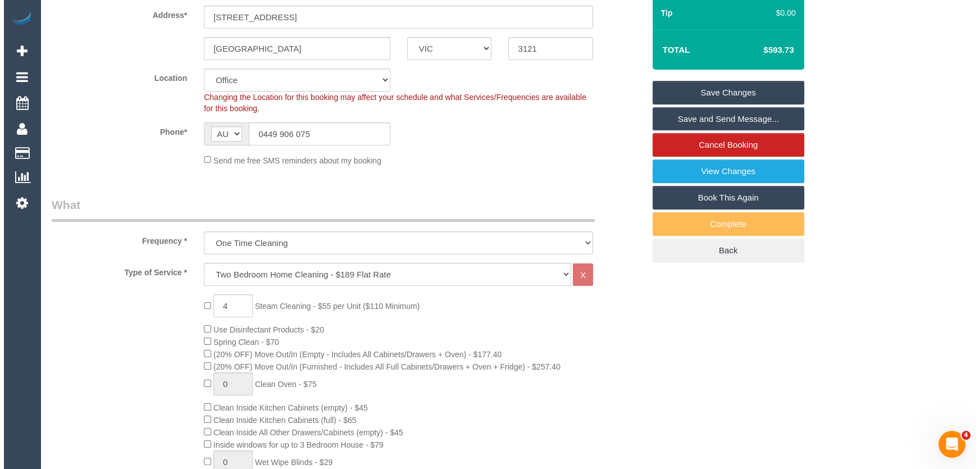
scroll to position [0, 0]
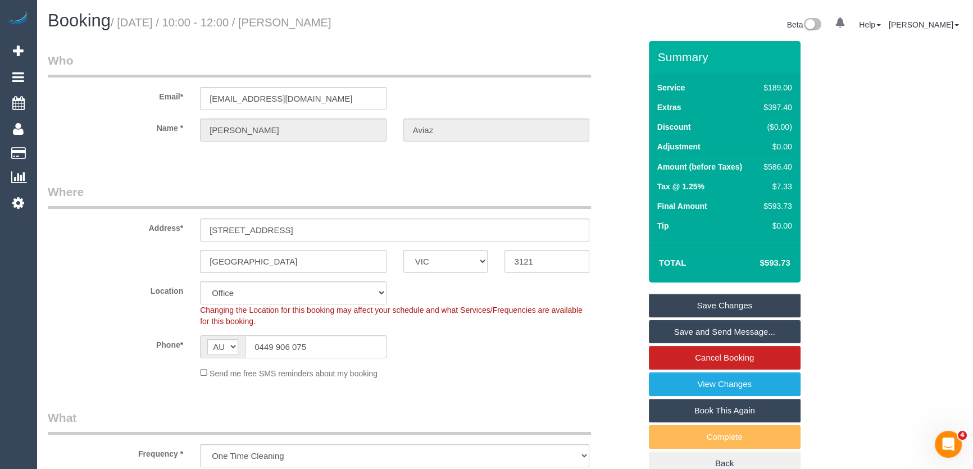
type textarea "Estimated time: 6-8 hours + Steam Cleaning Steam cleaning of 2 bedrooms, stairs…"
click at [329, 23] on small "/ September 05, 2025 / 10:00 - 12:00 / James Aviaz" at bounding box center [221, 22] width 221 height 12
copy small "James Aviaz"
click at [736, 308] on link "Save Changes" at bounding box center [725, 306] width 152 height 24
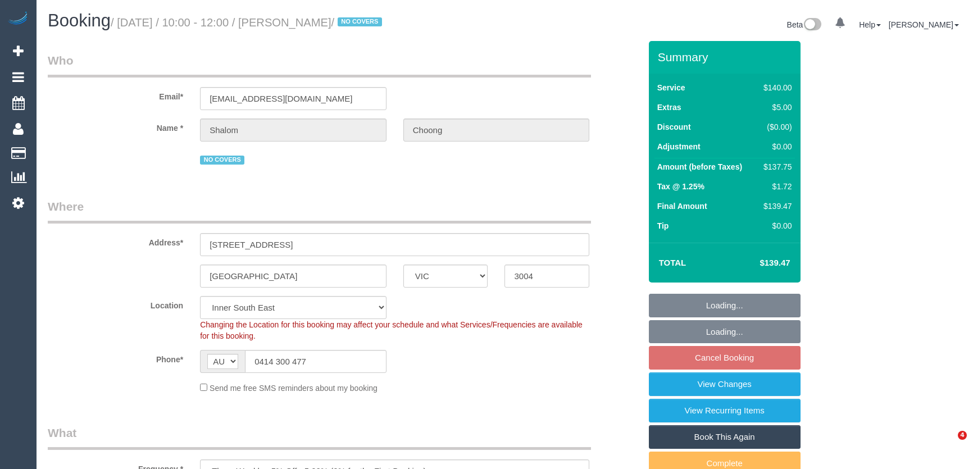
select select "VIC"
select select "number:28"
select select "number:14"
select select "number:18"
select select "number:36"
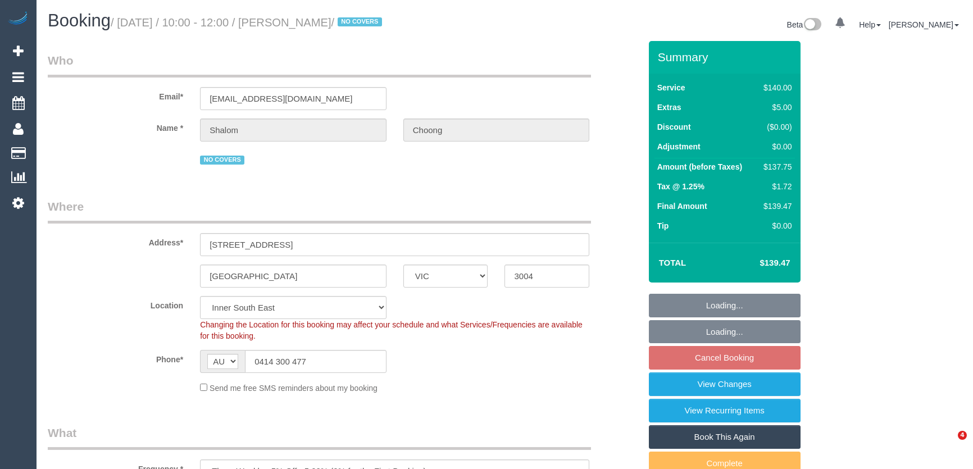
select select "number:35"
select select "number:11"
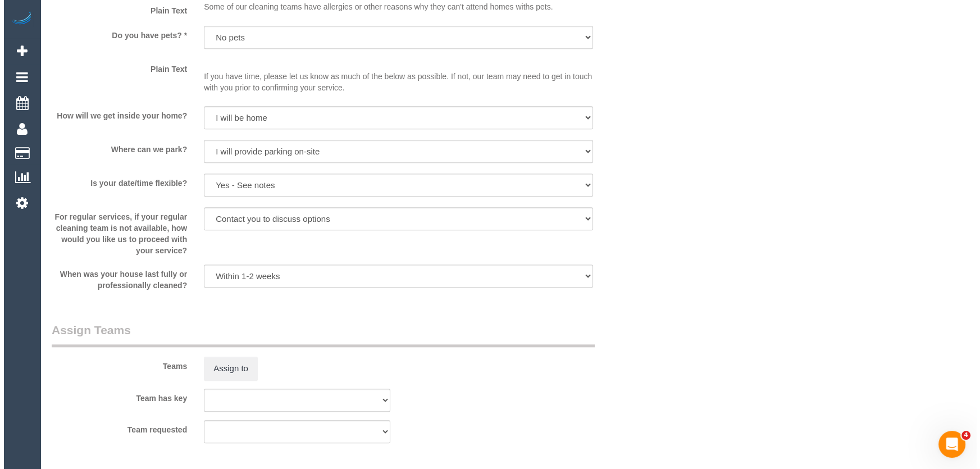
scroll to position [1532, 0]
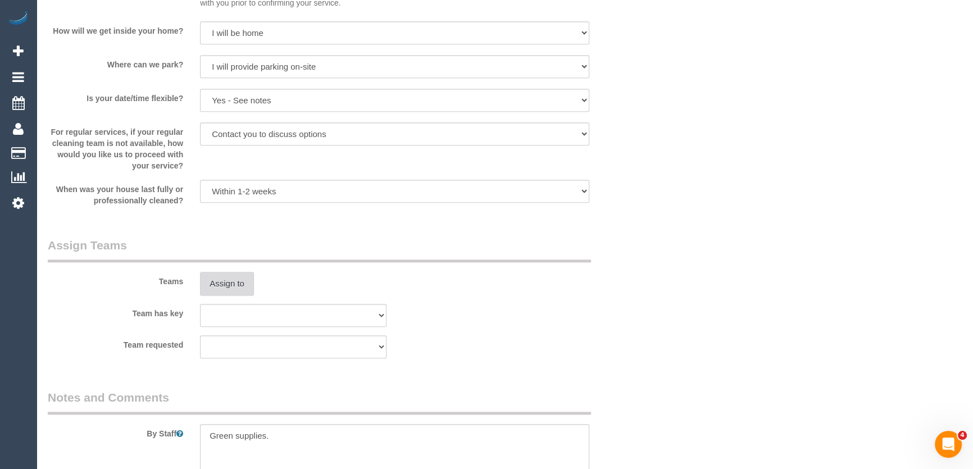
click at [216, 283] on button "Assign to" at bounding box center [227, 284] width 54 height 24
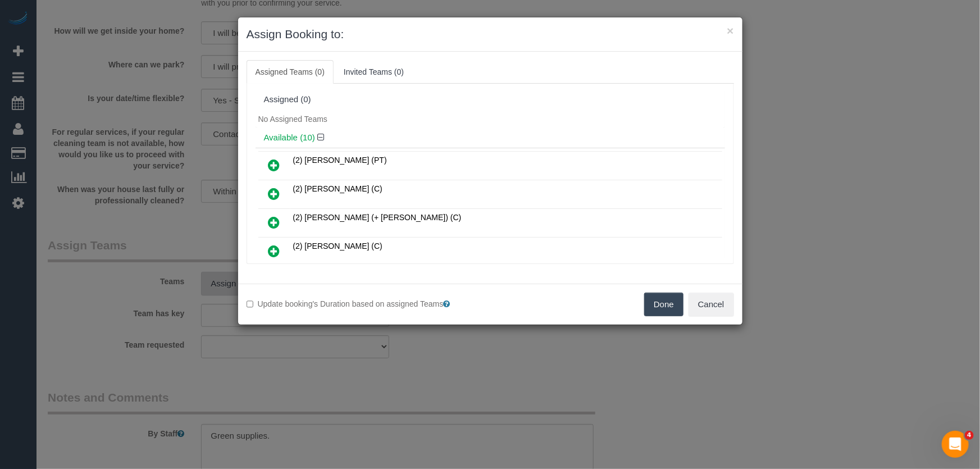
scroll to position [2730, 0]
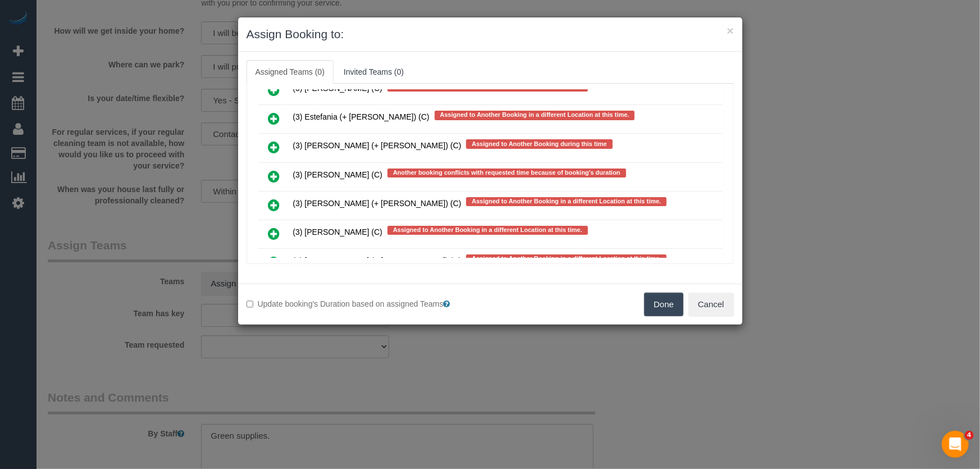
click at [276, 227] on icon at bounding box center [275, 233] width 12 height 13
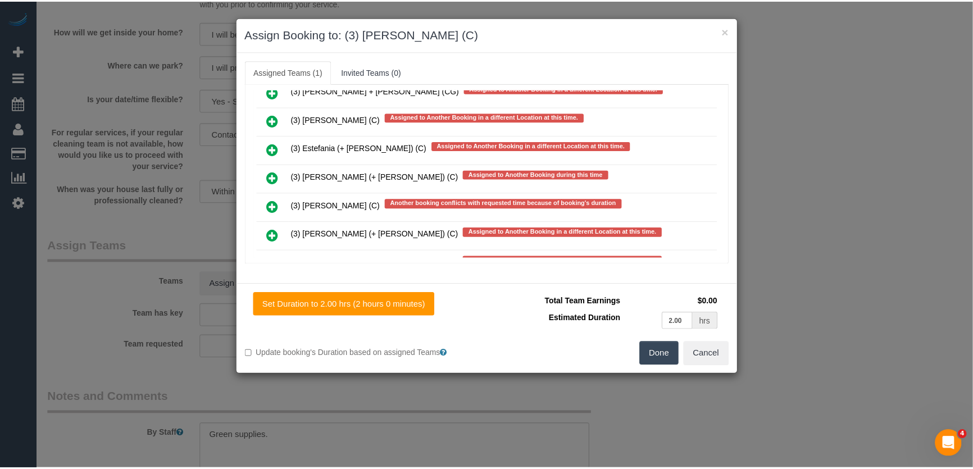
scroll to position [2760, 0]
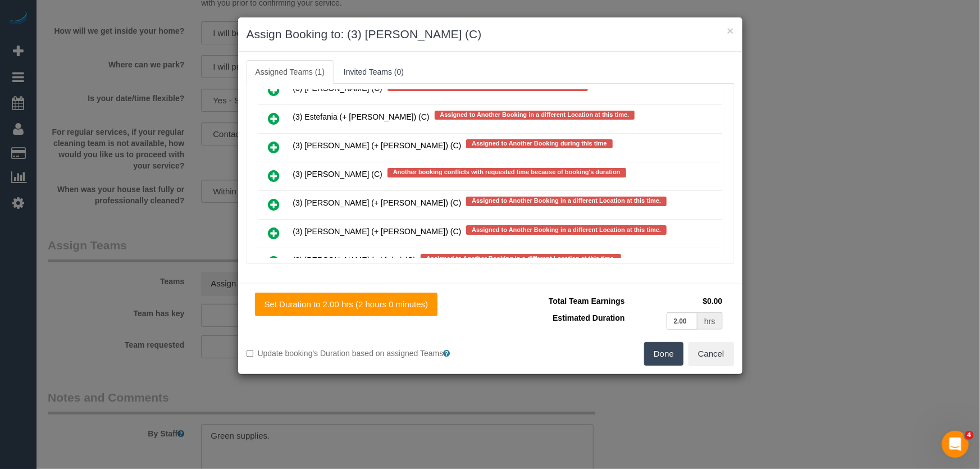
click at [676, 360] on button "Done" at bounding box center [663, 354] width 39 height 24
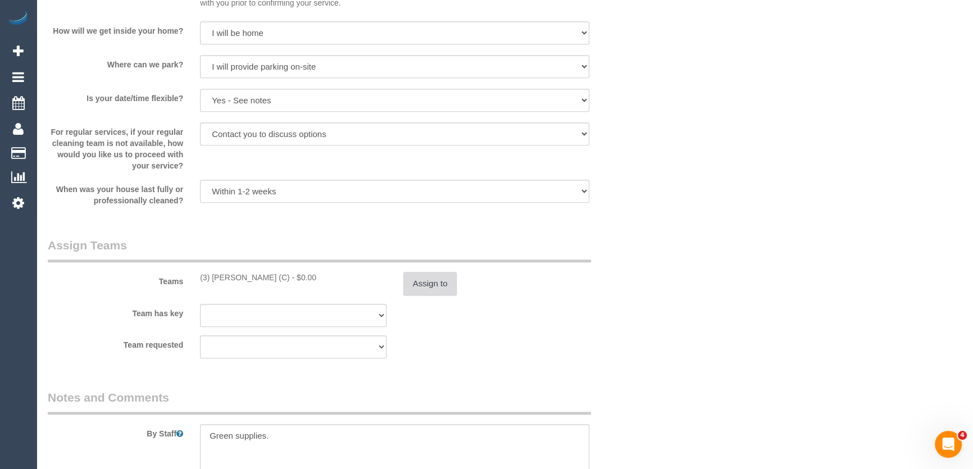
click at [424, 278] on button "Assign to" at bounding box center [430, 284] width 54 height 24
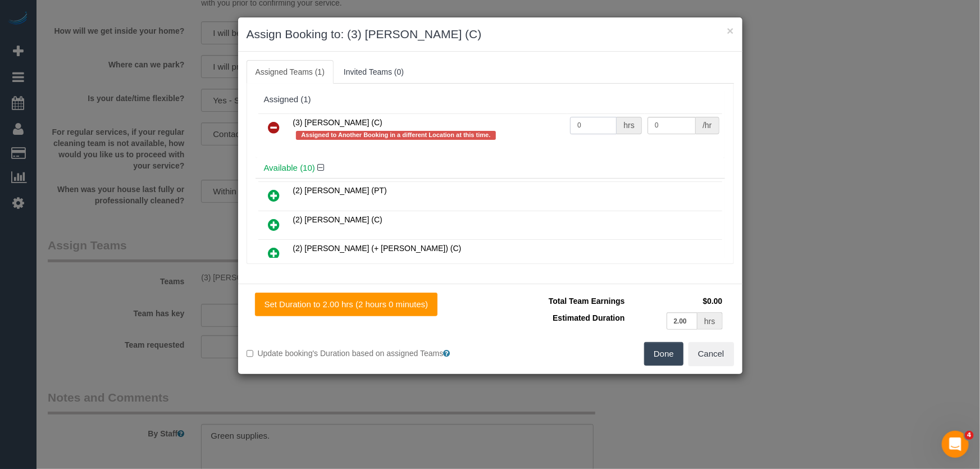
click at [589, 128] on input "0" at bounding box center [593, 125] width 47 height 17
type input "2"
type input "36"
click at [670, 360] on button "Done" at bounding box center [663, 354] width 39 height 24
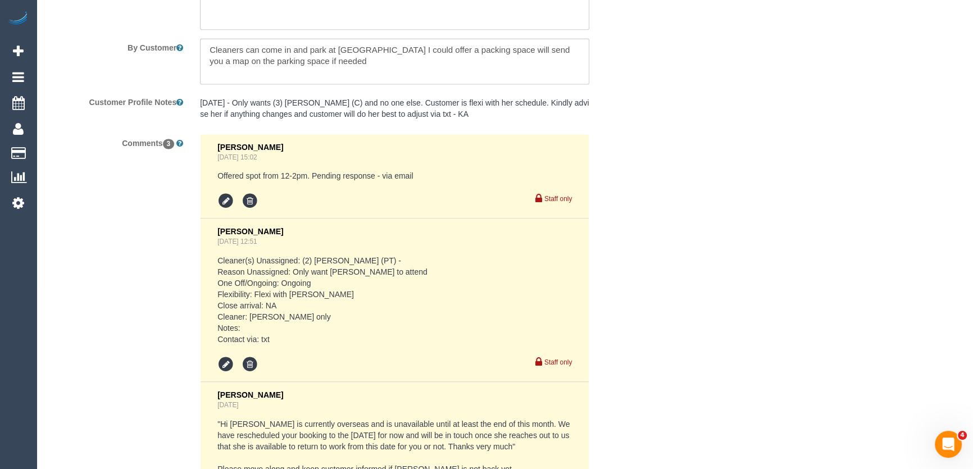
scroll to position [2094, 0]
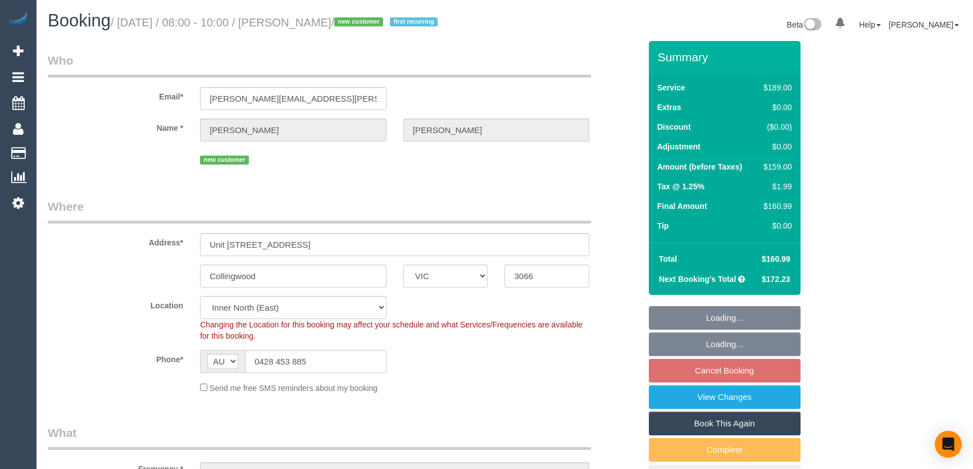
select select "VIC"
select select "number:27"
select select "number:15"
select select "number:20"
select select "number:22"
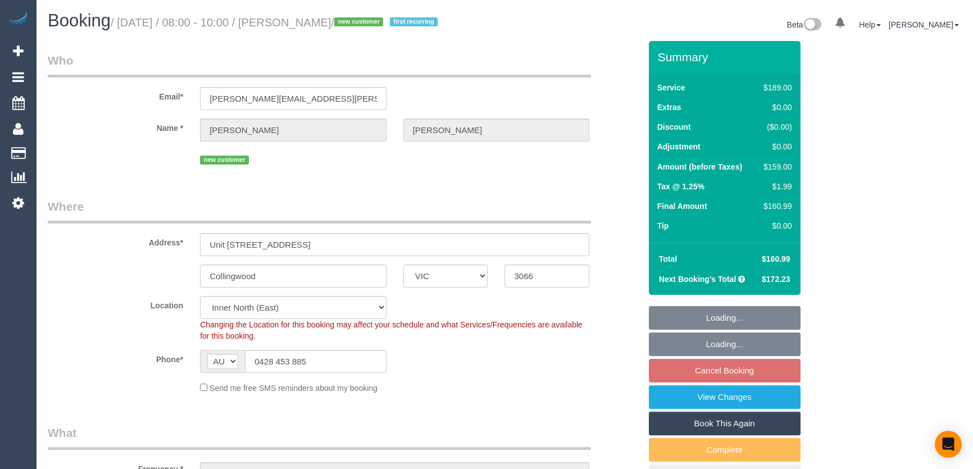
select select "number:34"
select select "number:13"
